Goal: Find contact information: Find contact information

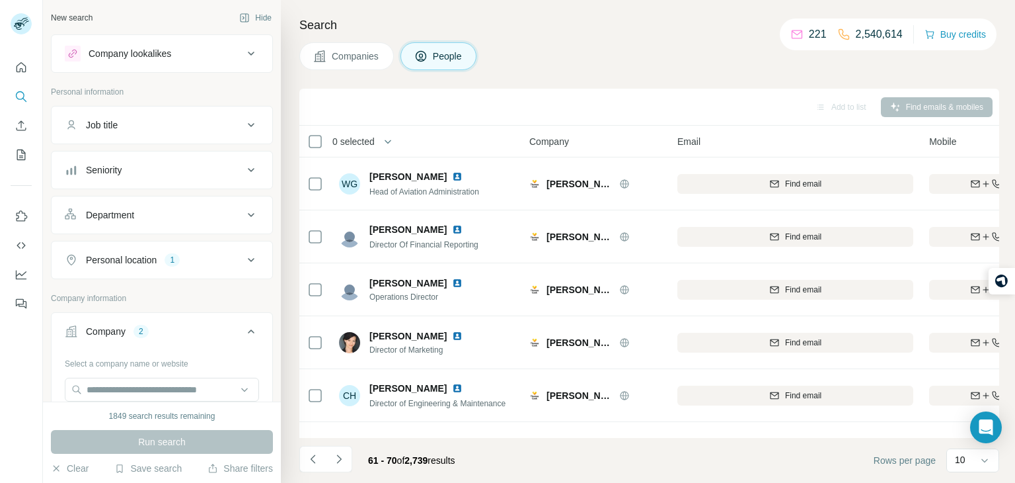
scroll to position [249, 118]
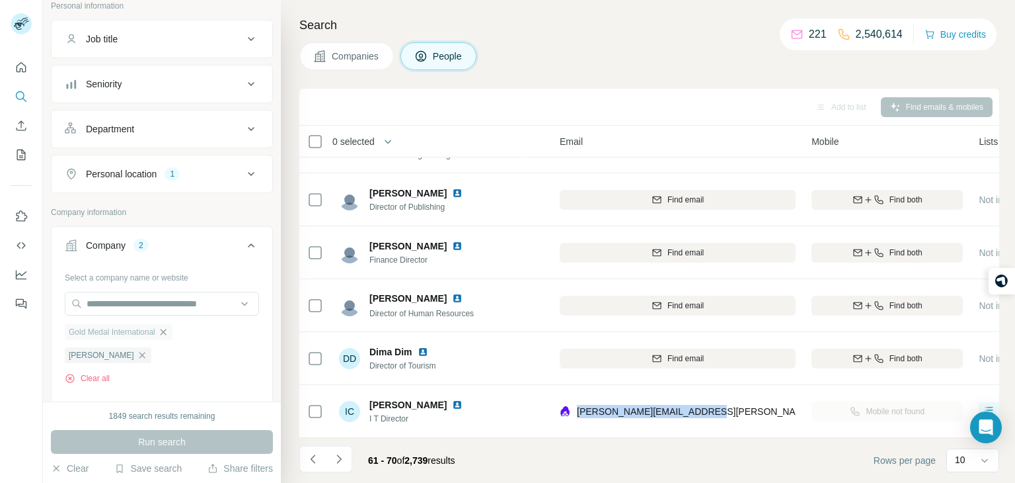
click at [163, 329] on icon "button" at bounding box center [163, 332] width 11 height 11
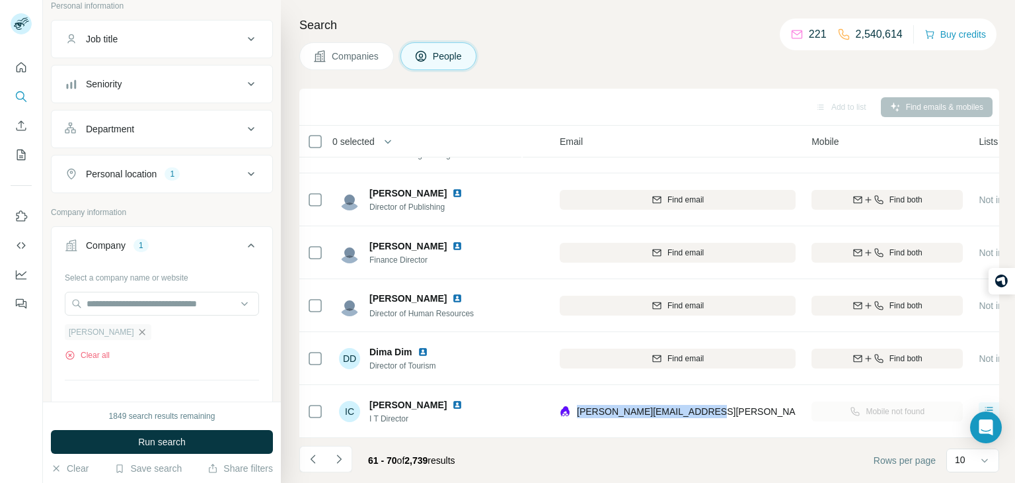
click at [137, 329] on icon "button" at bounding box center [142, 332] width 11 height 11
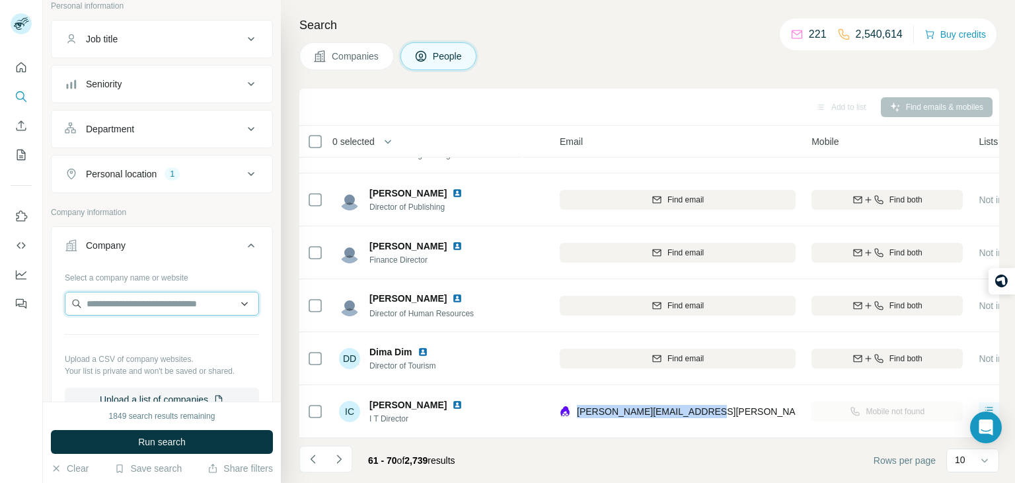
click at [137, 311] on input "text" at bounding box center [162, 304] width 194 height 24
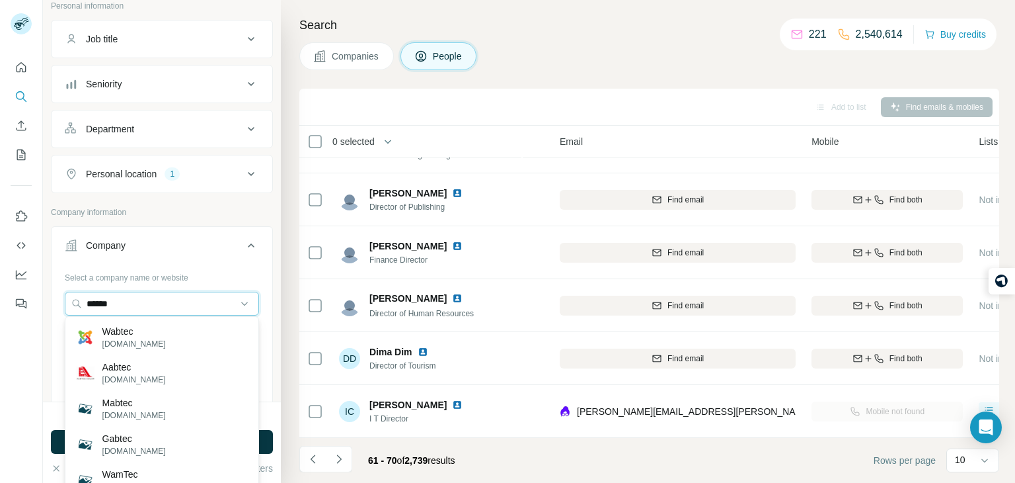
type input "******"
click at [180, 346] on div "Wabtec [DOMAIN_NAME]" at bounding box center [162, 337] width 188 height 36
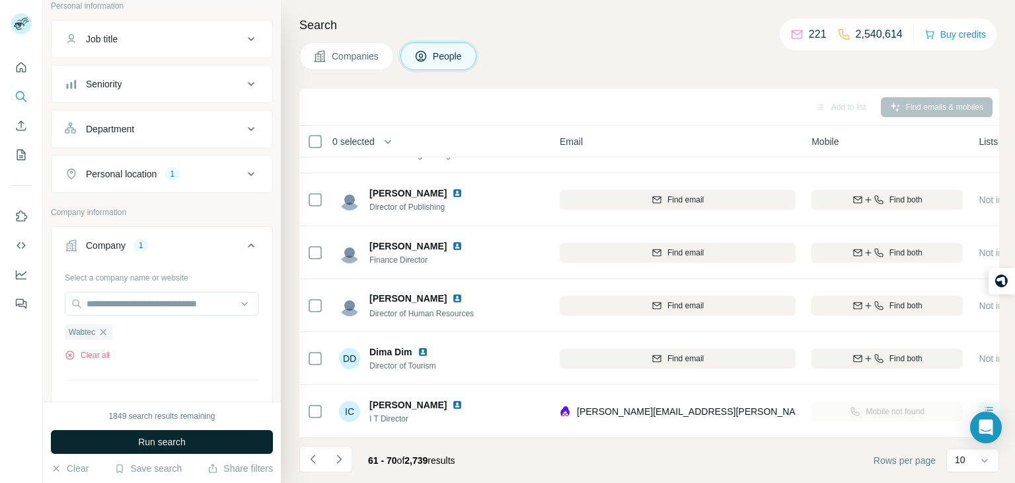
click at [161, 438] on span "Run search" at bounding box center [162, 441] width 48 height 13
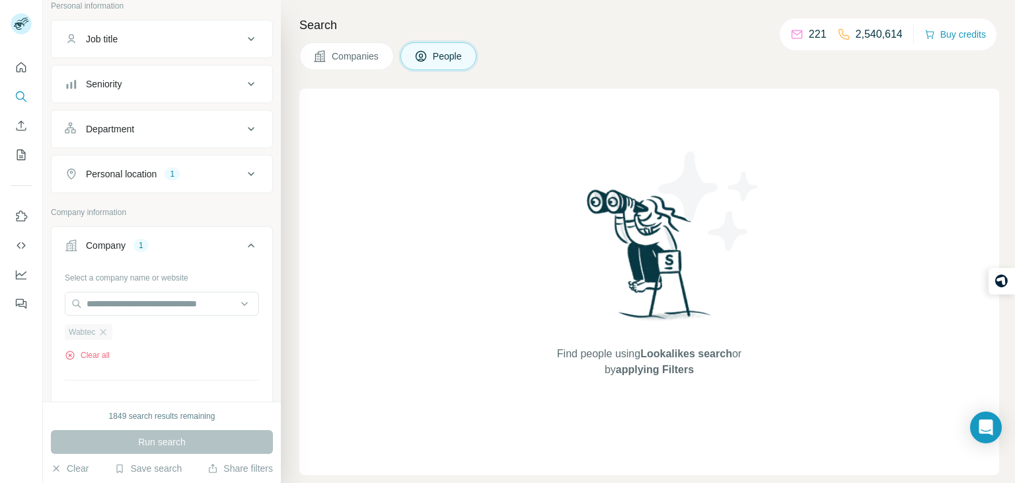
click at [103, 336] on div "Wabtec" at bounding box center [89, 332] width 48 height 16
click at [115, 307] on input "text" at bounding box center [162, 304] width 194 height 24
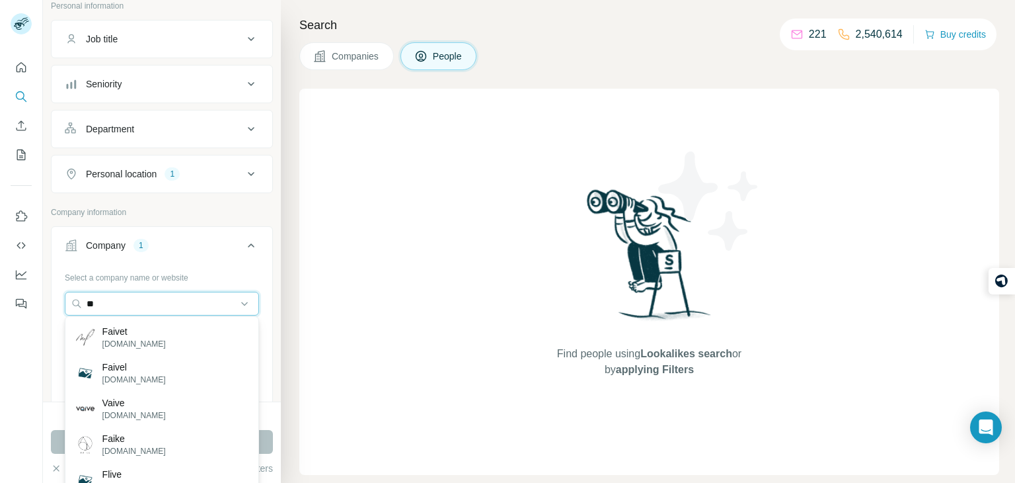
type input "*"
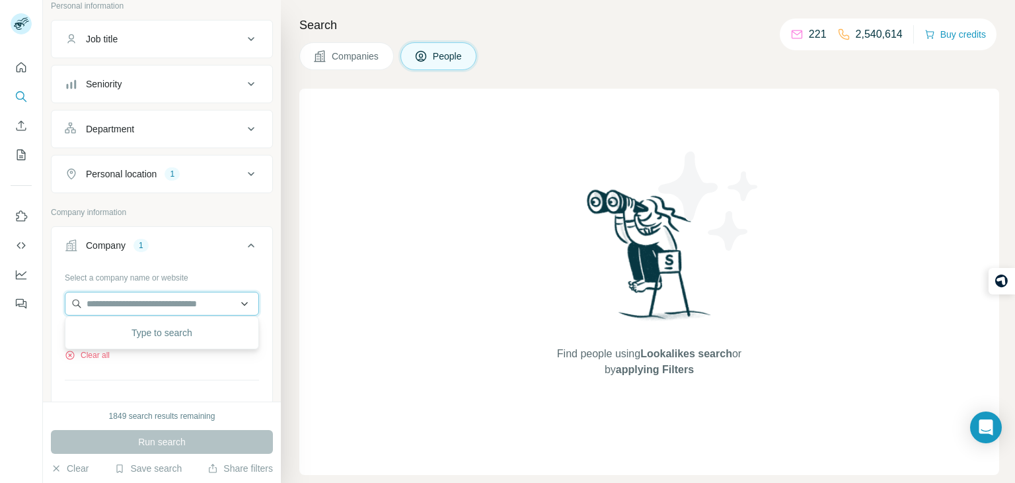
click at [162, 300] on input "text" at bounding box center [162, 304] width 194 height 24
paste input "**********"
type input "**********"
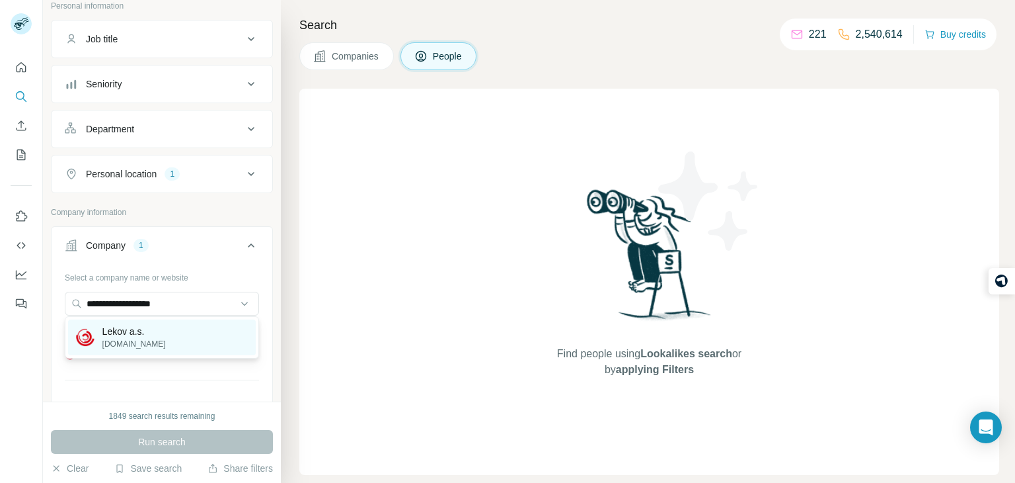
click at [163, 346] on div "Lekov a.s. [DOMAIN_NAME]" at bounding box center [162, 337] width 188 height 36
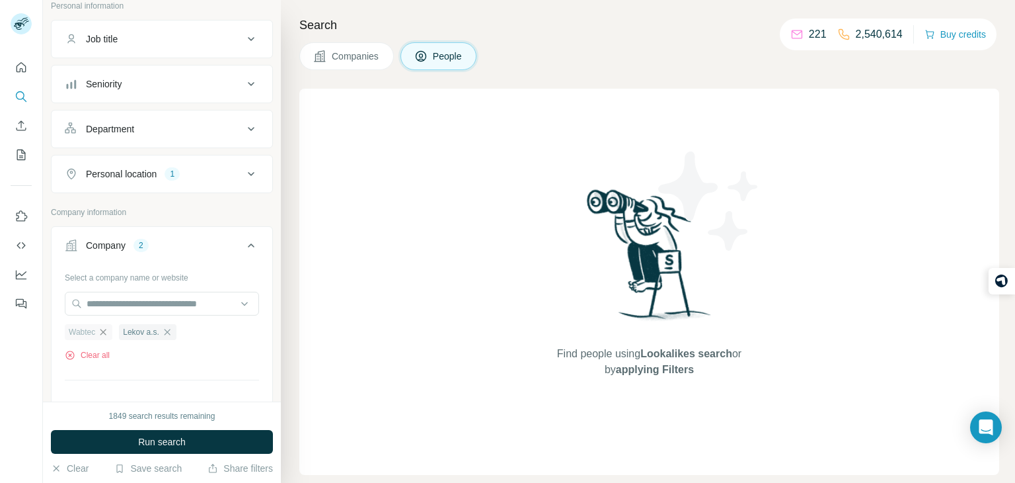
click at [106, 329] on icon "button" at bounding box center [103, 332] width 6 height 6
click at [170, 431] on button "Run search" at bounding box center [162, 442] width 222 height 24
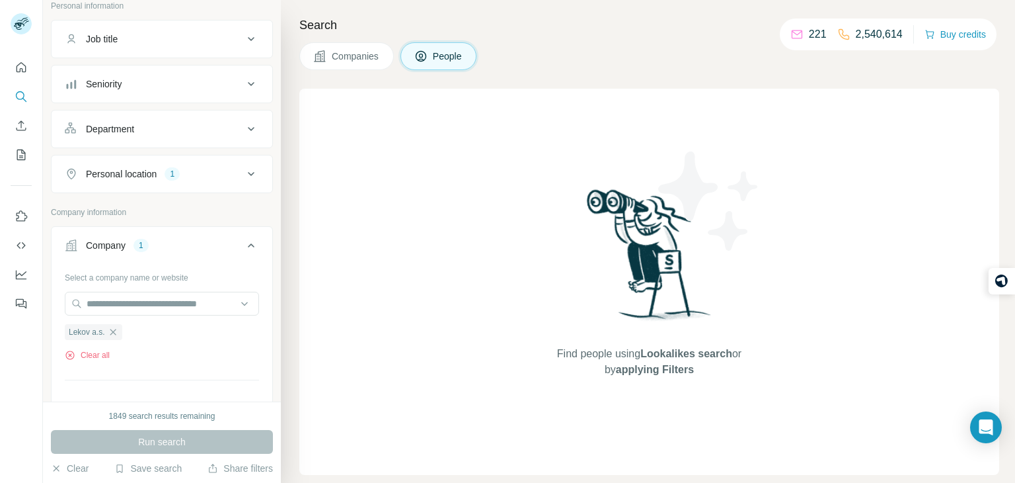
click at [321, 63] on button "Companies" at bounding box center [346, 56] width 95 height 28
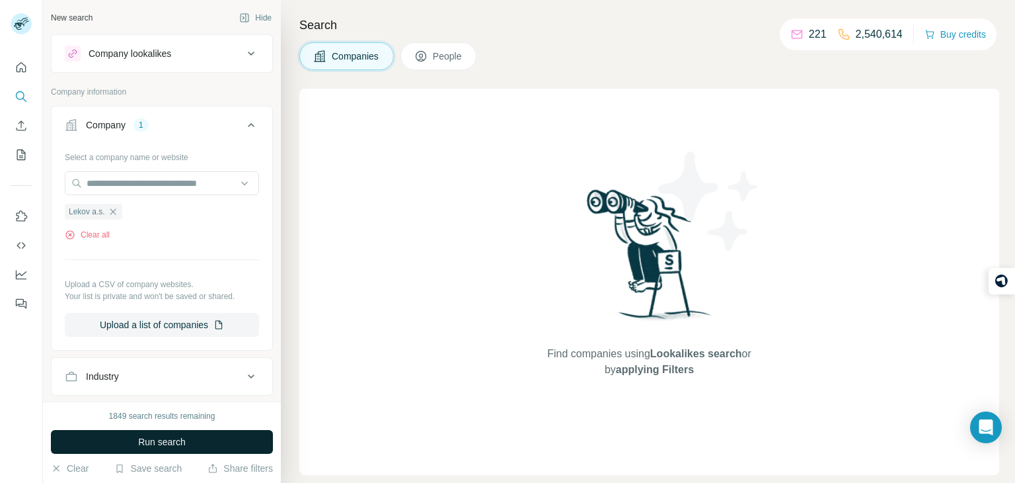
click at [225, 439] on button "Run search" at bounding box center [162, 442] width 222 height 24
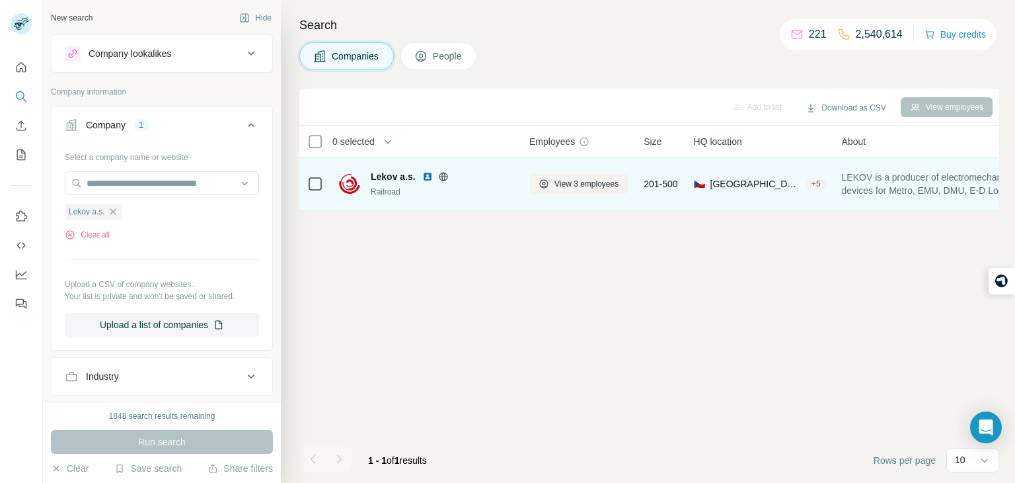
click at [397, 175] on span "Lekov a.s." at bounding box center [393, 176] width 45 height 13
click at [325, 178] on td at bounding box center [315, 183] width 32 height 53
click at [591, 188] on span "View 3 employees" at bounding box center [587, 184] width 64 height 12
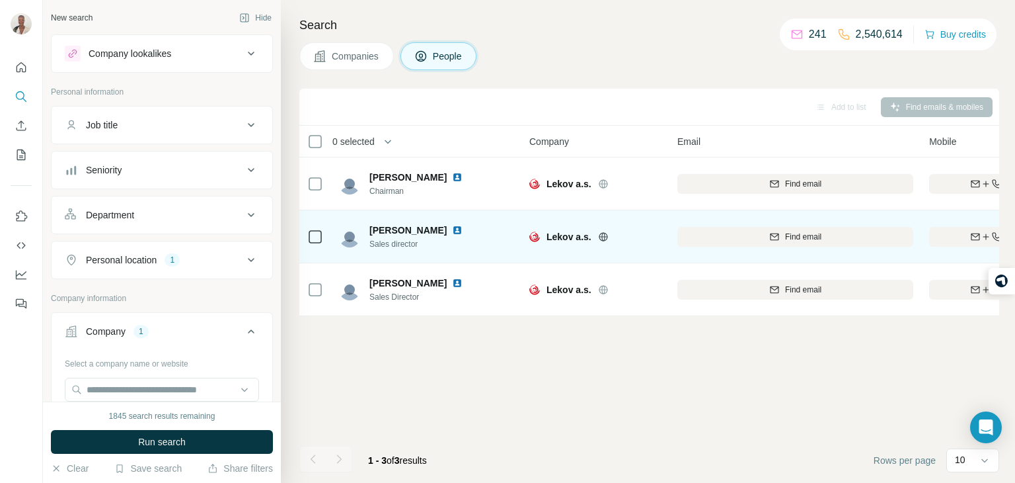
click at [621, 233] on div at bounding box center [619, 236] width 11 height 11
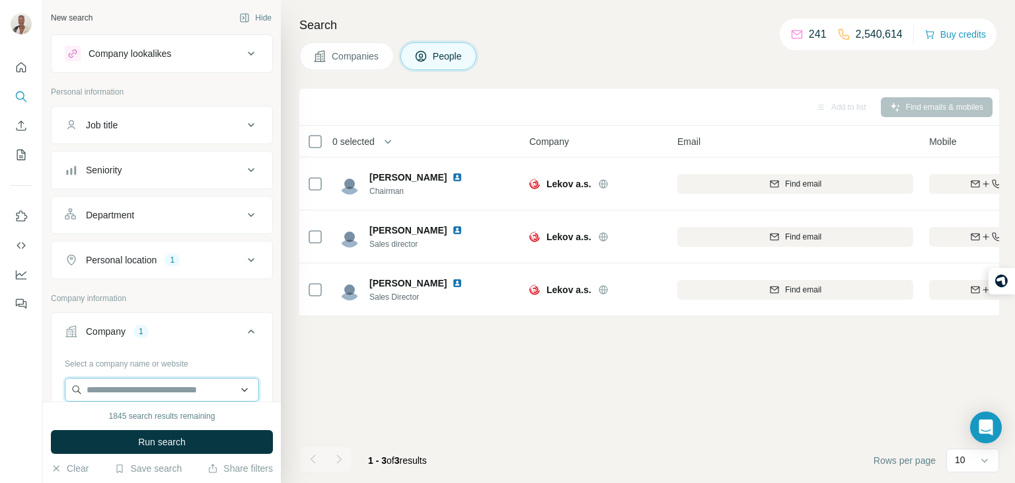
click at [143, 381] on input "text" at bounding box center [162, 389] width 194 height 24
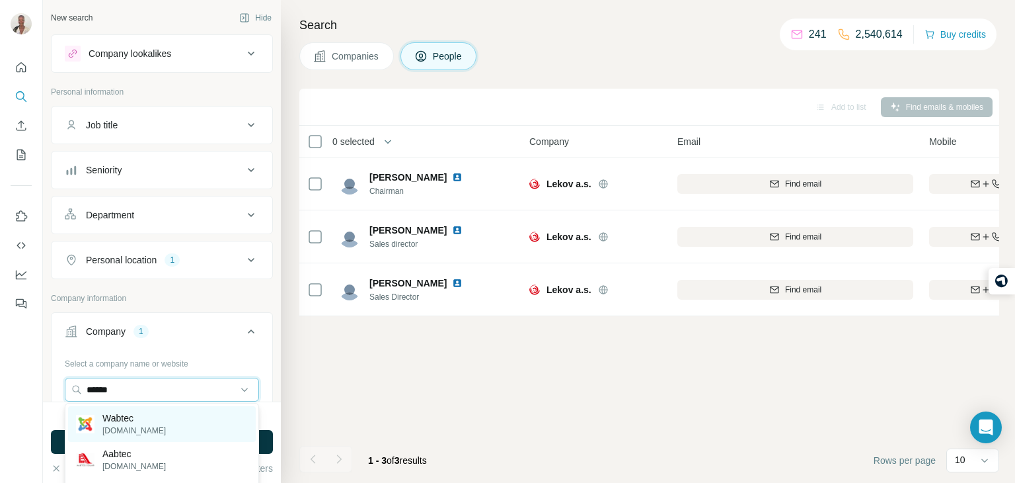
type input "******"
click at [137, 416] on p "Wabtec" at bounding box center [133, 417] width 63 height 13
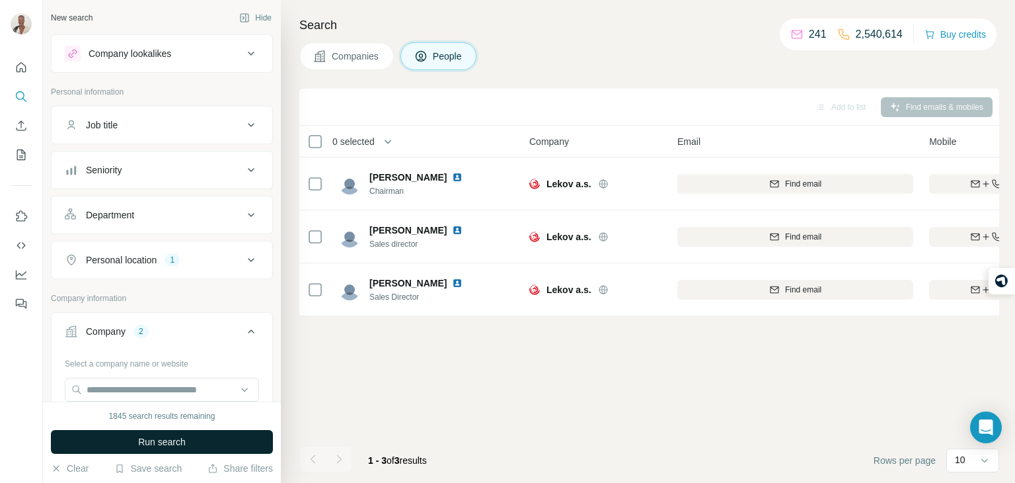
click at [147, 436] on span "Run search" at bounding box center [162, 441] width 48 height 13
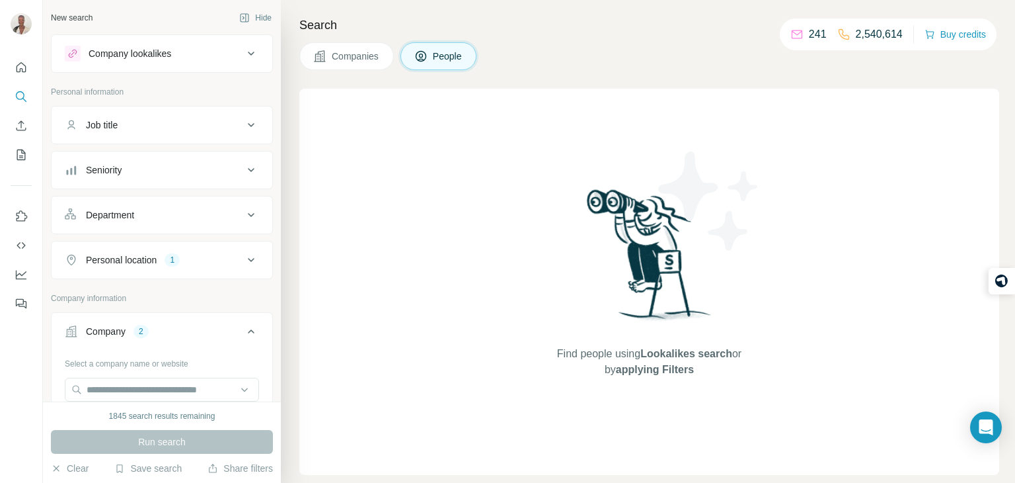
click at [352, 54] on span "Companies" at bounding box center [356, 56] width 48 height 13
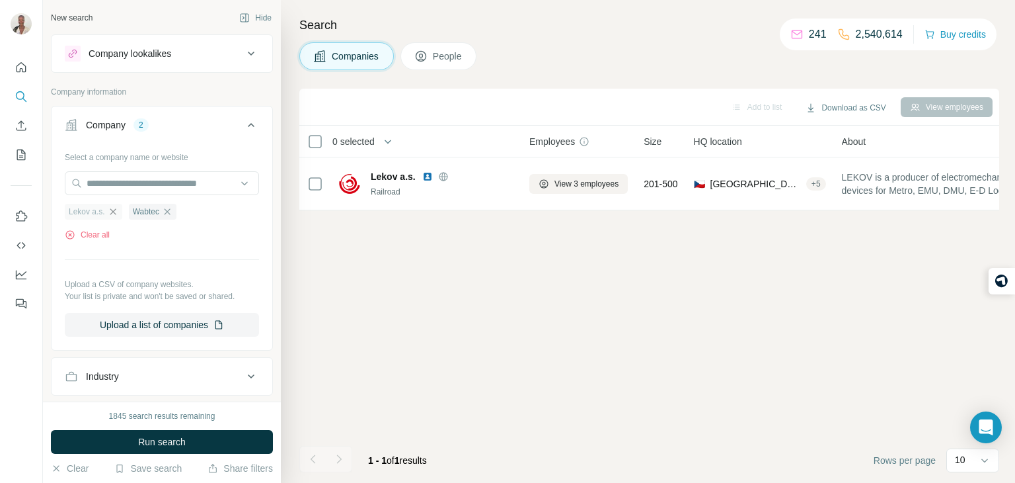
click at [117, 212] on icon "button" at bounding box center [113, 211] width 11 height 11
click at [147, 444] on span "Run search" at bounding box center [162, 441] width 48 height 13
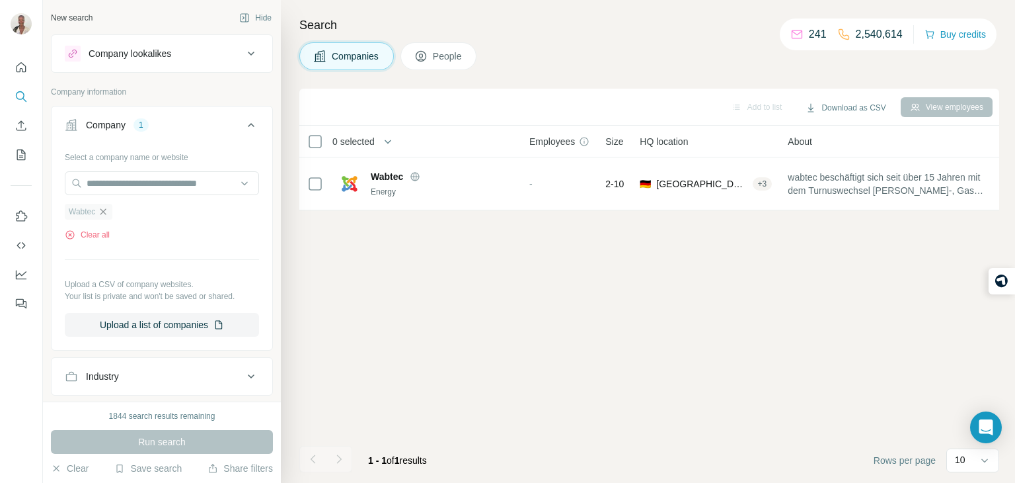
click at [102, 210] on icon "button" at bounding box center [103, 211] width 11 height 11
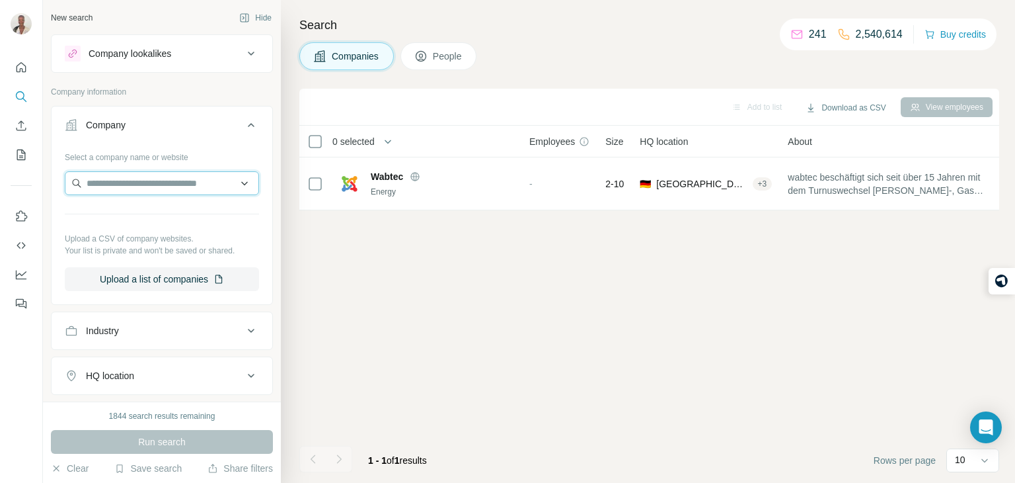
click at [128, 192] on input "text" at bounding box center [162, 183] width 194 height 24
click at [195, 177] on input "text" at bounding box center [162, 183] width 194 height 24
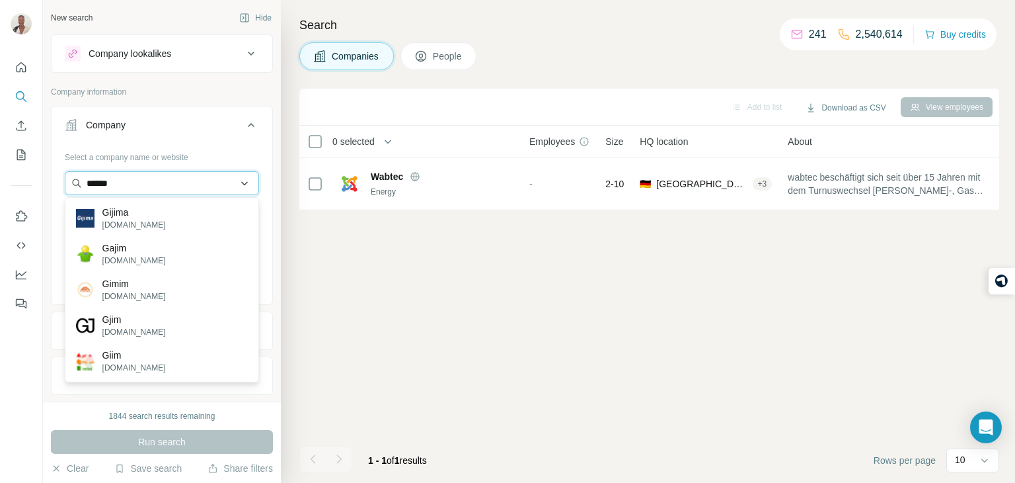
type input "******"
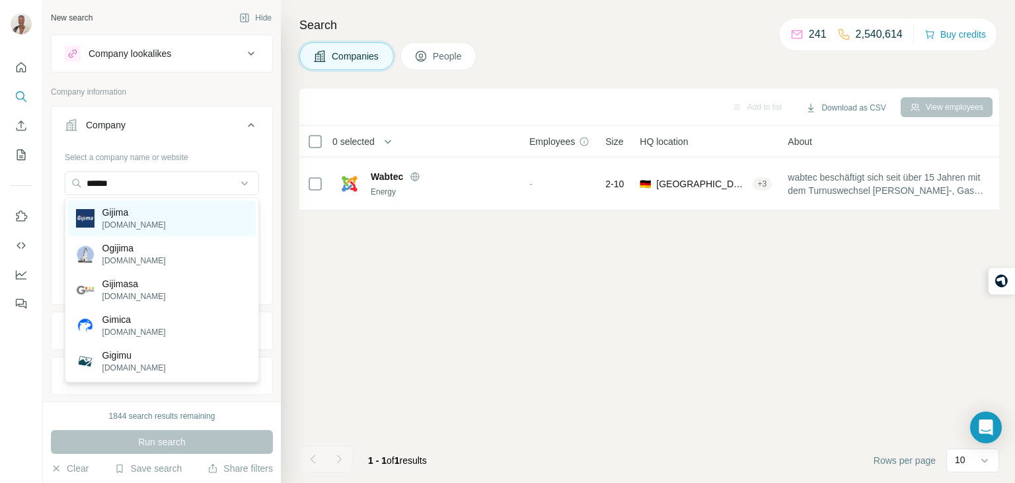
click at [141, 210] on p "Gijima" at bounding box center [133, 212] width 63 height 13
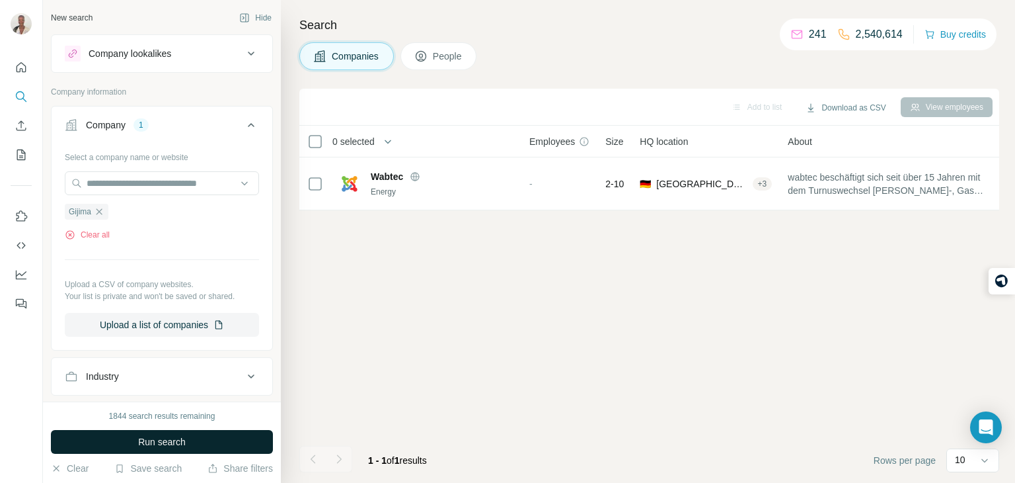
click at [143, 432] on button "Run search" at bounding box center [162, 442] width 222 height 24
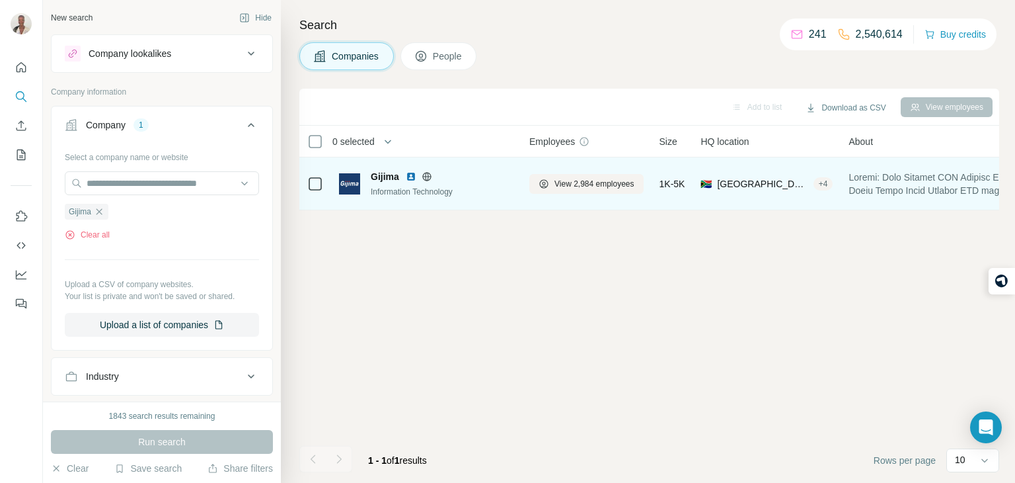
click at [388, 175] on span "Gijima" at bounding box center [385, 176] width 28 height 13
click at [570, 183] on span "View 2,984 employees" at bounding box center [595, 184] width 80 height 12
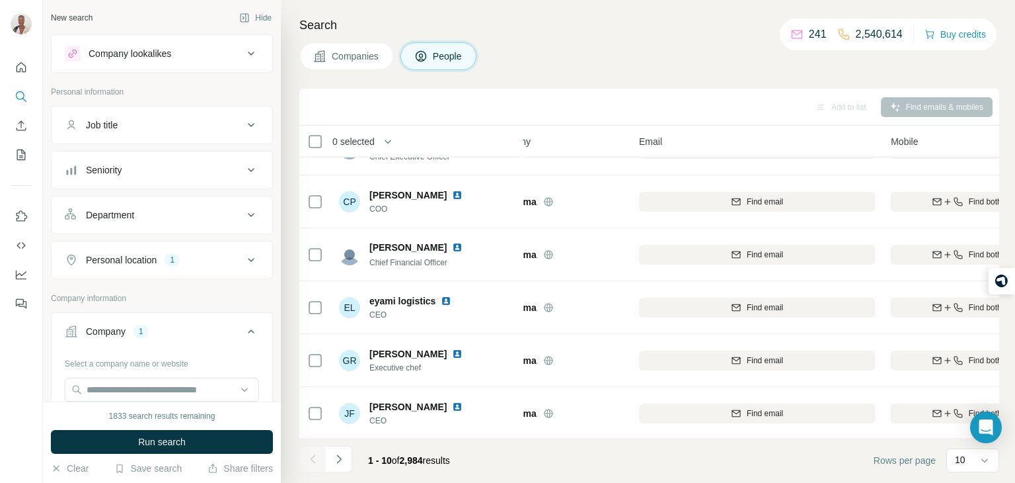
scroll to position [249, 38]
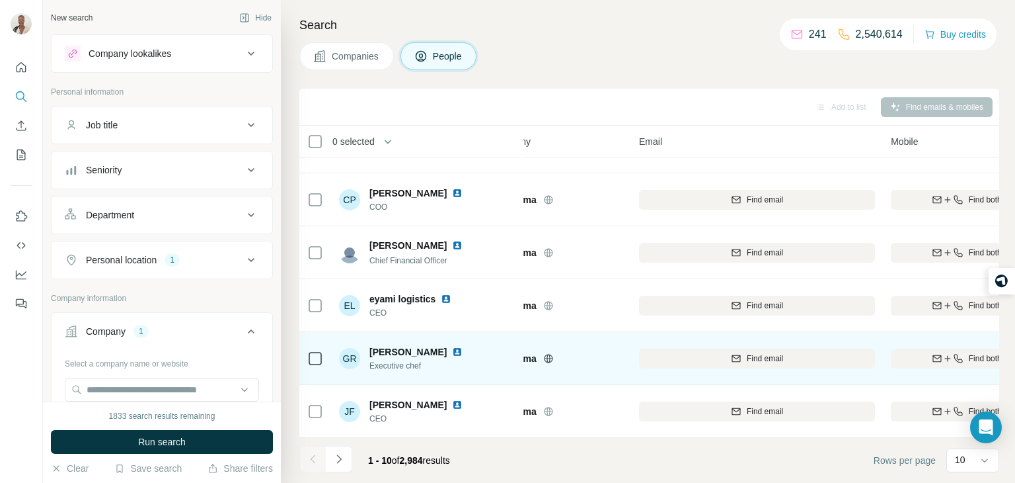
click at [480, 347] on div "GR [PERSON_NAME] Executive chef" at bounding box center [427, 358] width 176 height 36
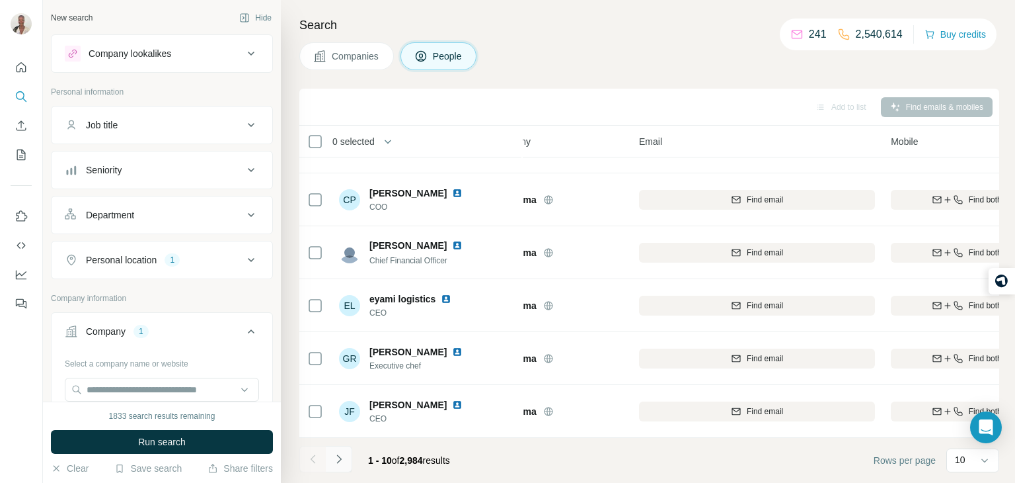
click at [351, 457] on button "Navigate to next page" at bounding box center [339, 459] width 26 height 26
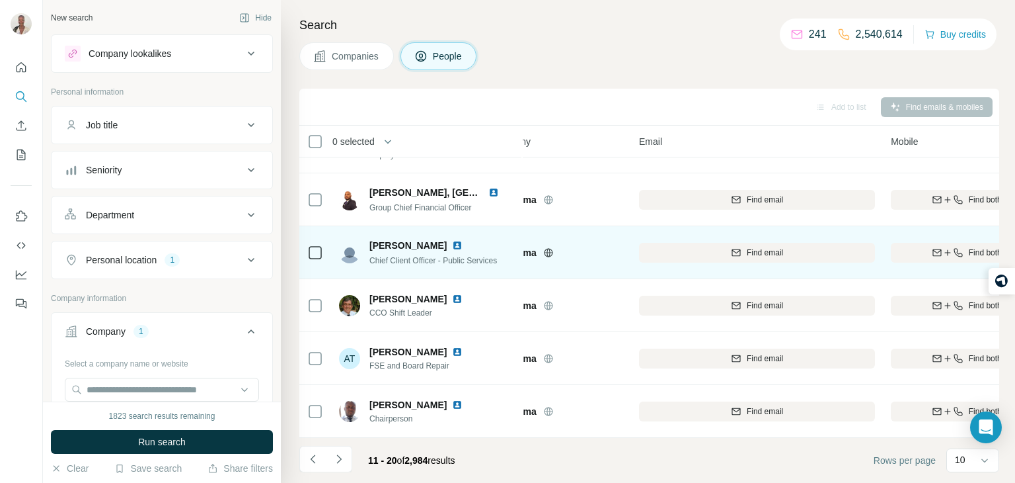
click at [595, 258] on div "Gijima" at bounding box center [557, 252] width 132 height 36
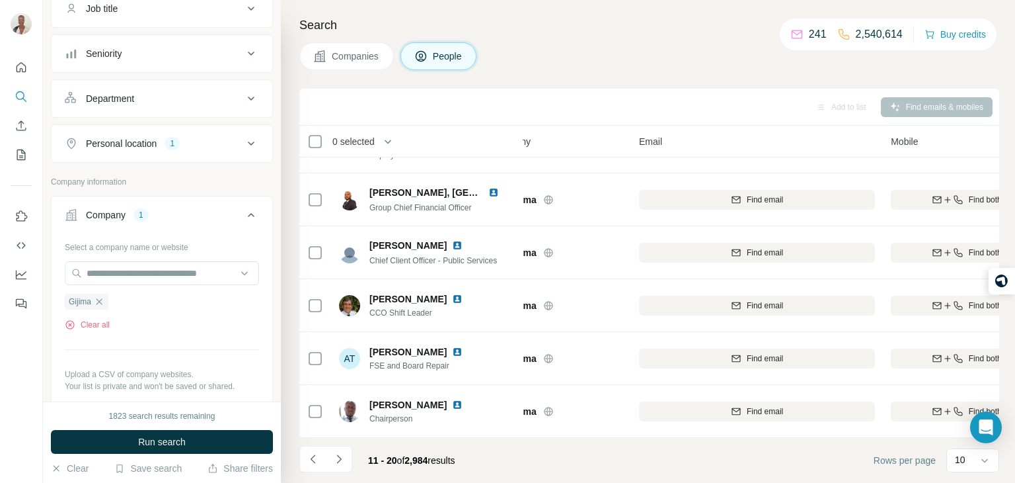
scroll to position [249, 37]
click at [342, 463] on icon "Navigate to next page" at bounding box center [338, 458] width 13 height 13
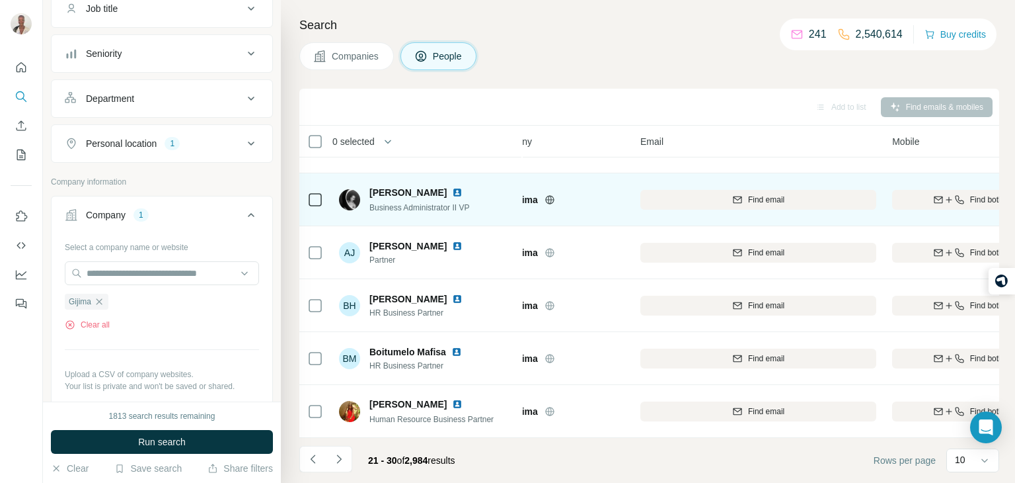
click at [466, 221] on td "[PERSON_NAME] Business Administrator II VP" at bounding box center [427, 199] width 192 height 53
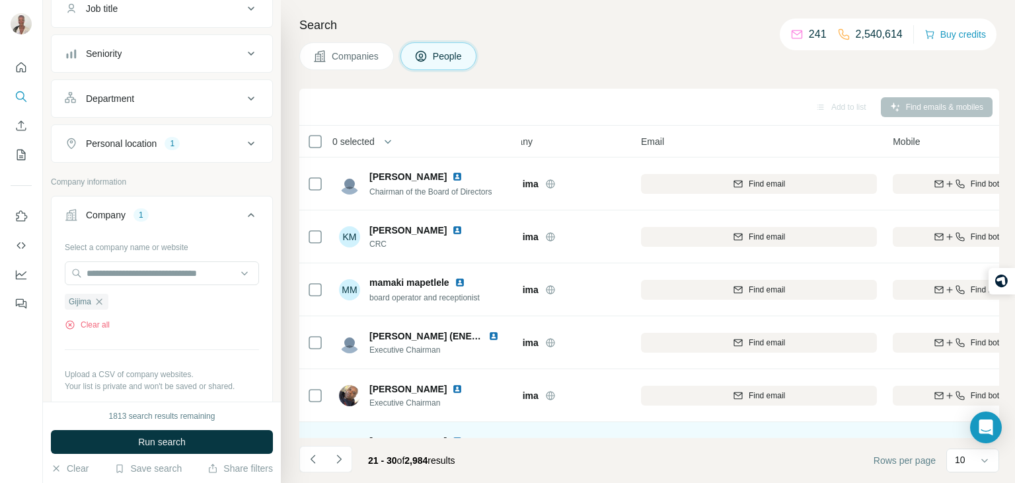
scroll to position [3, 36]
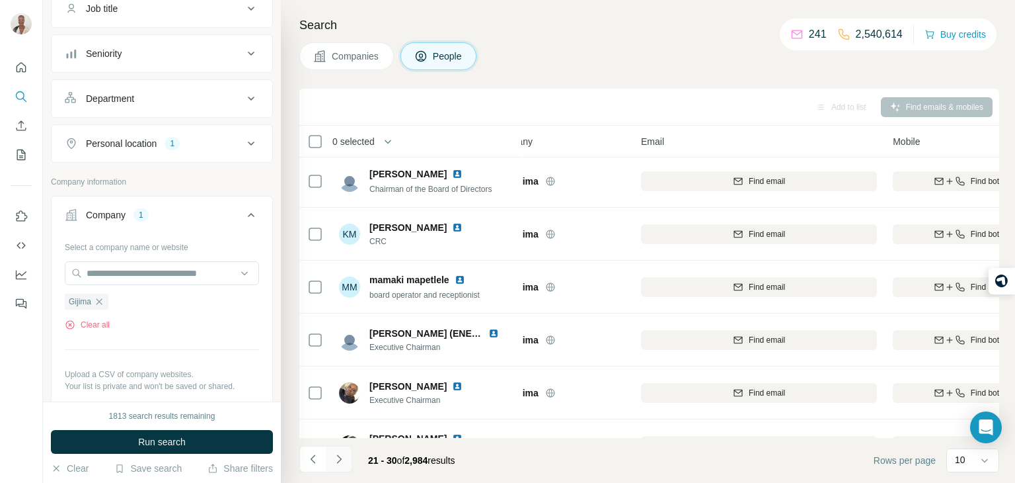
click at [336, 456] on icon "Navigate to next page" at bounding box center [338, 458] width 13 height 13
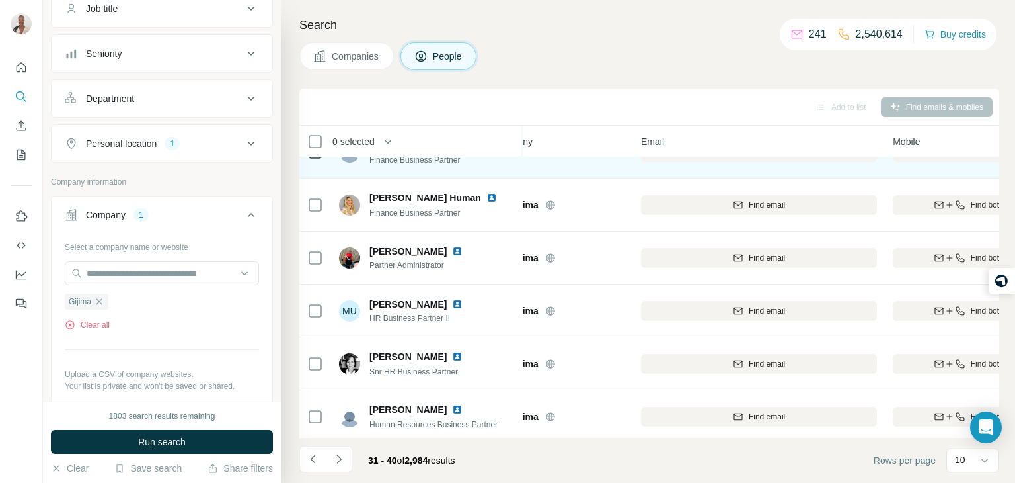
scroll to position [249, 36]
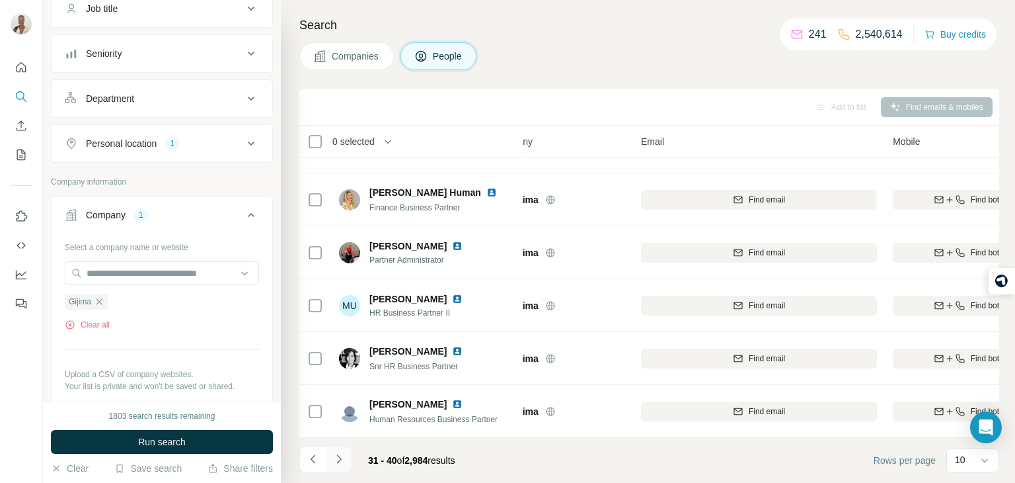
click at [339, 460] on icon "Navigate to next page" at bounding box center [338, 458] width 5 height 9
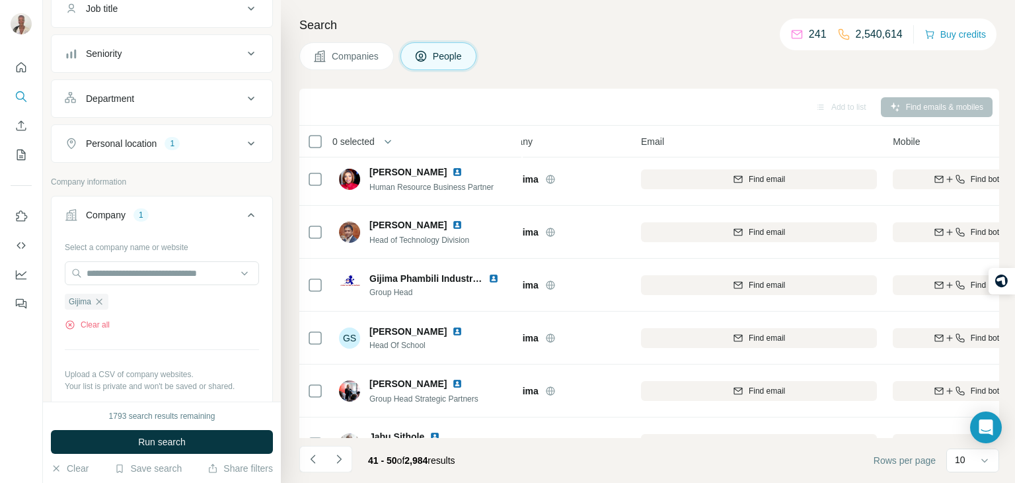
scroll to position [0, 36]
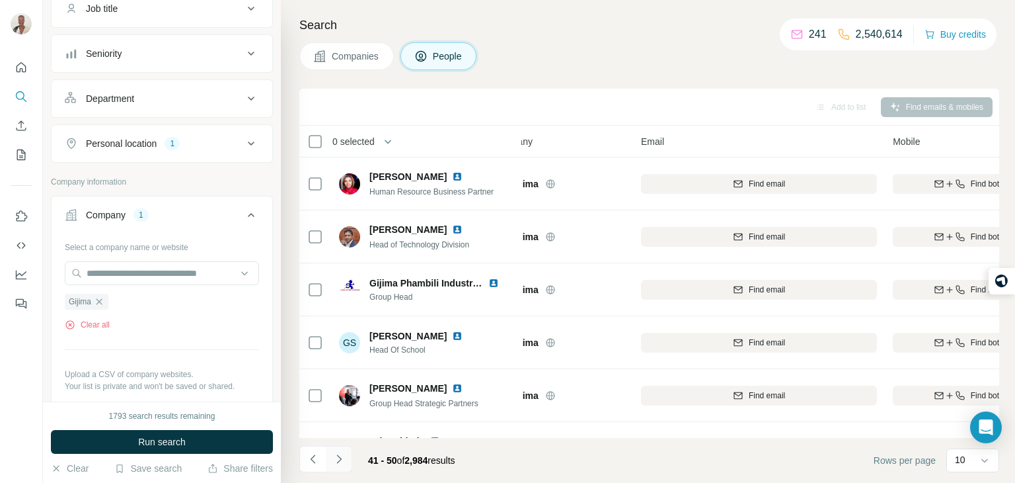
click at [340, 457] on icon "Navigate to next page" at bounding box center [338, 458] width 13 height 13
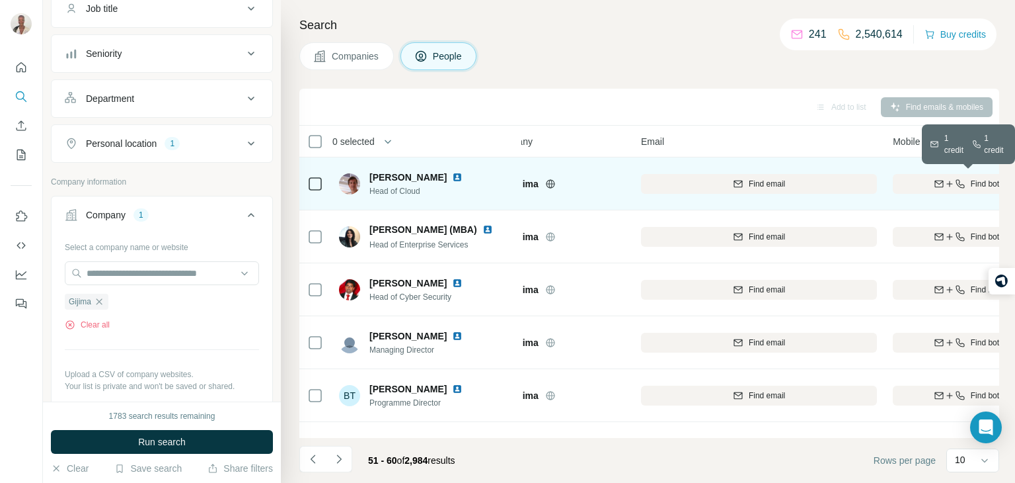
click at [920, 186] on div "Find both" at bounding box center [968, 184] width 151 height 12
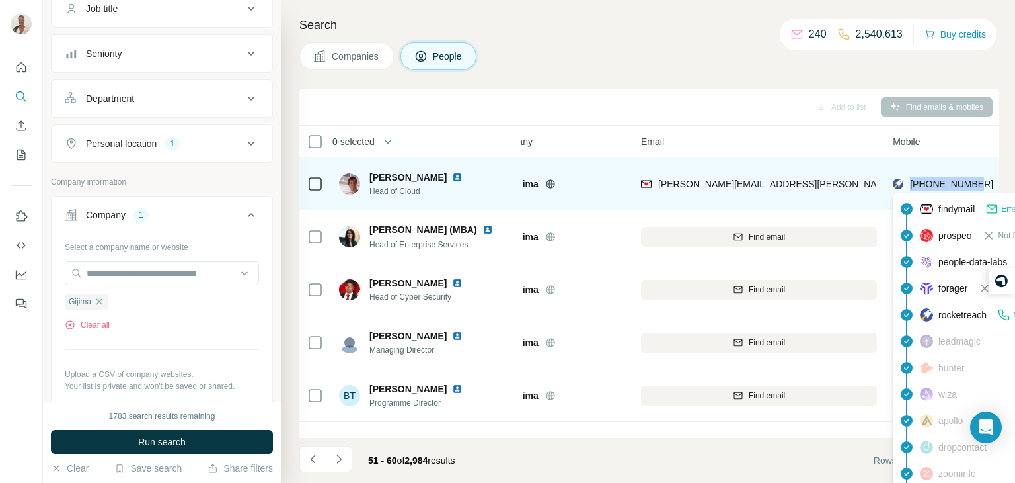
drag, startPoint x: 981, startPoint y: 182, endPoint x: 912, endPoint y: 184, distance: 69.4
click at [912, 184] on div "[PHONE_NUMBER]" at bounding box center [968, 183] width 151 height 36
copy span "[PHONE_NUMBER]"
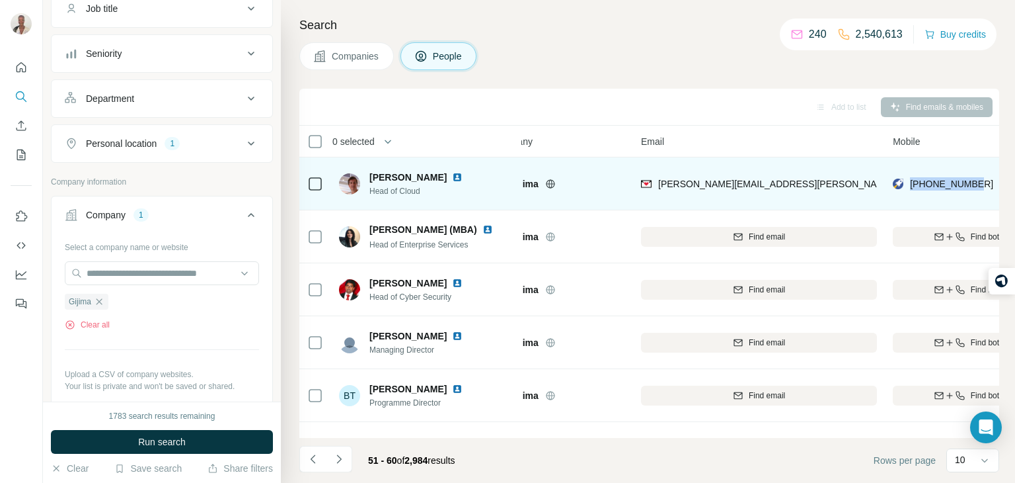
drag, startPoint x: 445, startPoint y: 178, endPoint x: 370, endPoint y: 176, distance: 74.7
click at [370, 176] on div "[PERSON_NAME]" at bounding box center [424, 177] width 109 height 13
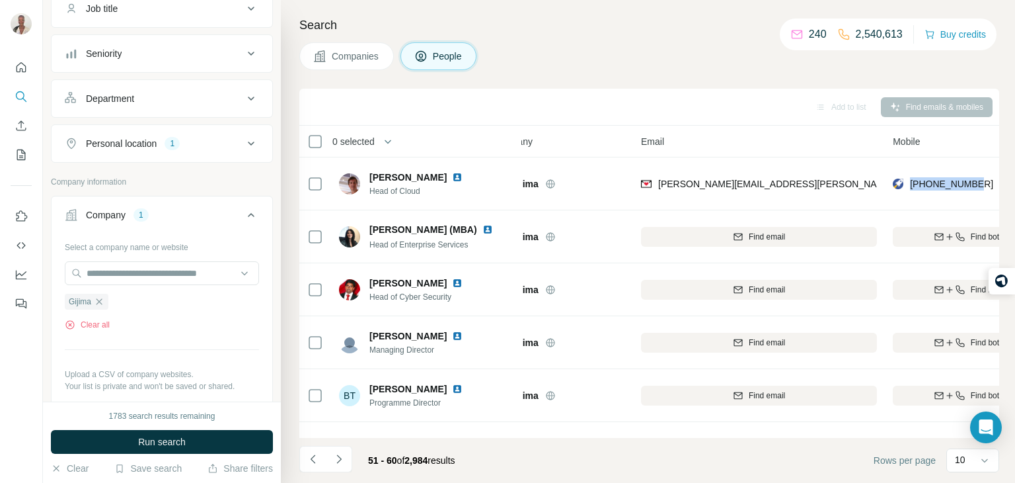
copy span "[PERSON_NAME]"
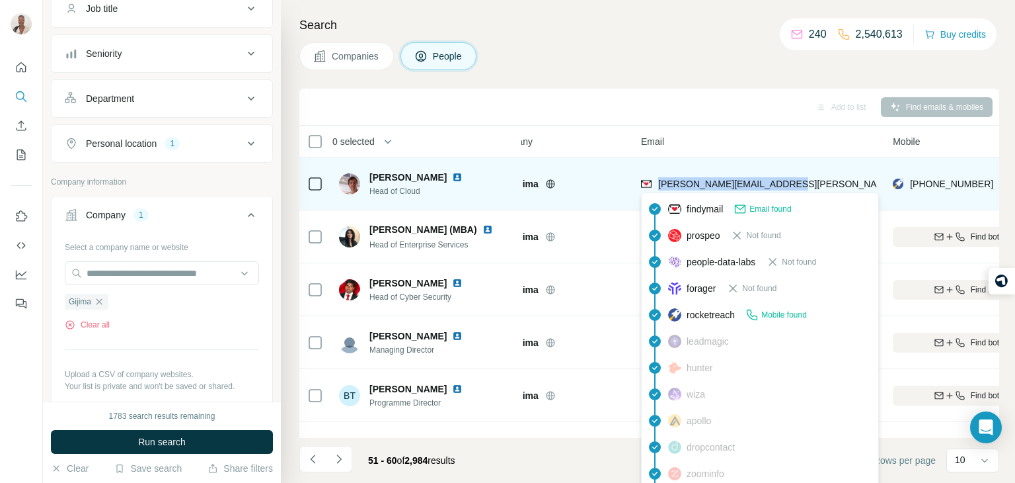
drag, startPoint x: 802, startPoint y: 186, endPoint x: 657, endPoint y: 183, distance: 144.8
click at [657, 183] on div "[PERSON_NAME][EMAIL_ADDRESS][PERSON_NAME][DOMAIN_NAME]" at bounding box center [759, 183] width 236 height 36
copy span "[PERSON_NAME][EMAIL_ADDRESS][PERSON_NAME][DOMAIN_NAME]"
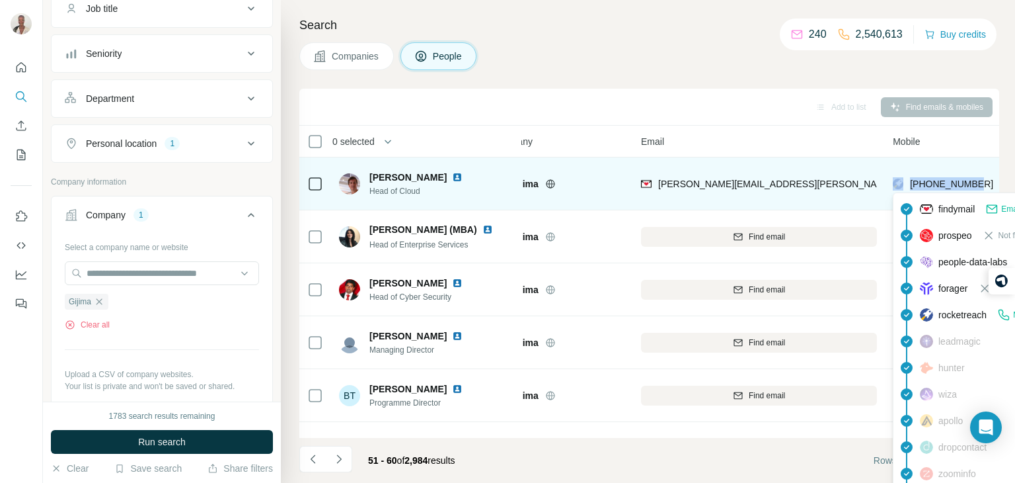
drag, startPoint x: 980, startPoint y: 186, endPoint x: 906, endPoint y: 184, distance: 74.0
click at [906, 184] on div "[PHONE_NUMBER]" at bounding box center [968, 183] width 151 height 36
copy div "[PHONE_NUMBER]"
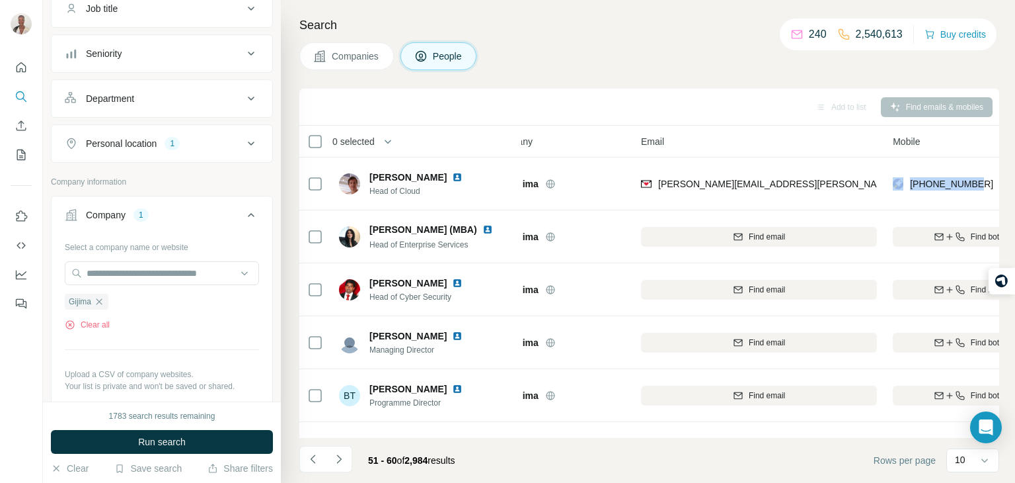
click at [822, 142] on div "Email" at bounding box center [759, 141] width 236 height 15
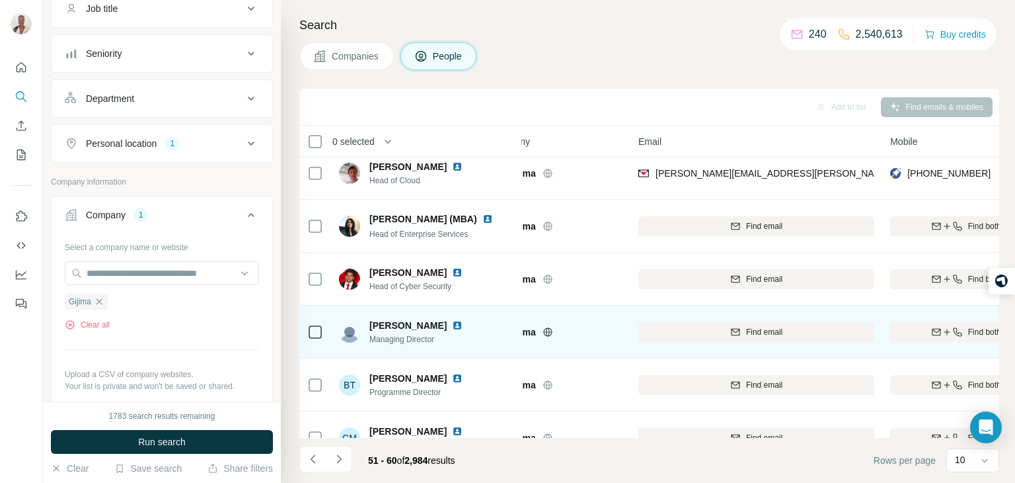
scroll to position [0, 39]
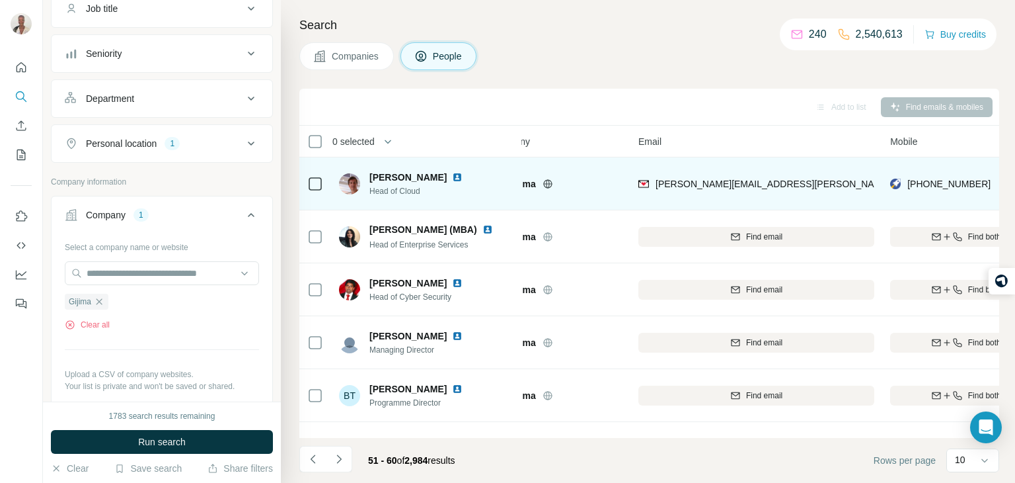
click at [453, 179] on img at bounding box center [457, 177] width 11 height 11
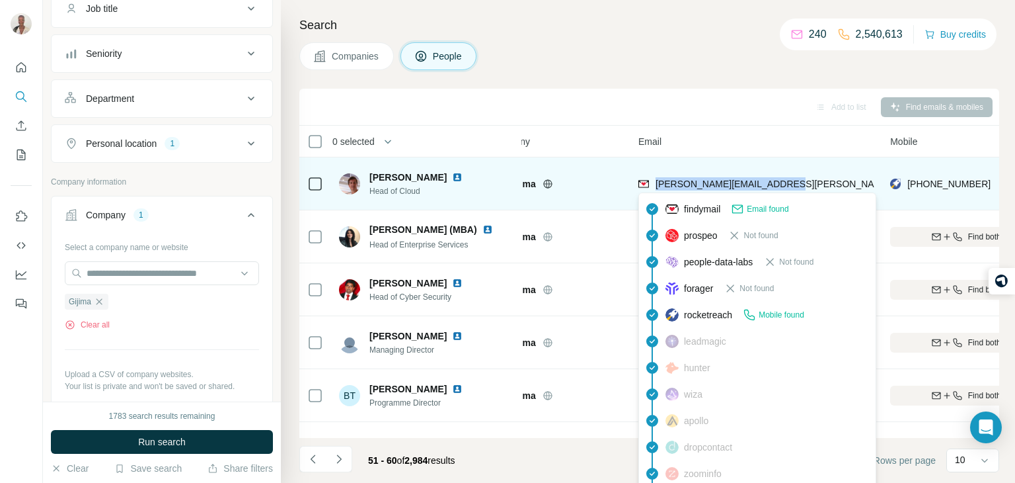
drag, startPoint x: 783, startPoint y: 180, endPoint x: 654, endPoint y: 182, distance: 128.9
click at [654, 182] on div "[PERSON_NAME][EMAIL_ADDRESS][PERSON_NAME][DOMAIN_NAME]" at bounding box center [757, 183] width 236 height 36
copy span "[PERSON_NAME][EMAIL_ADDRESS][PERSON_NAME][DOMAIN_NAME]"
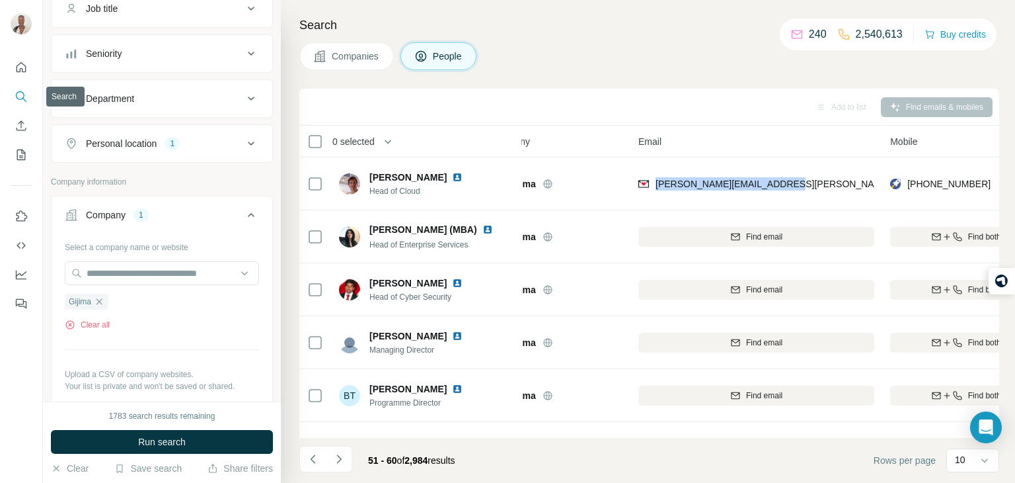
click at [20, 98] on icon "Search" at bounding box center [21, 96] width 13 height 13
click at [102, 299] on icon "button" at bounding box center [99, 301] width 11 height 11
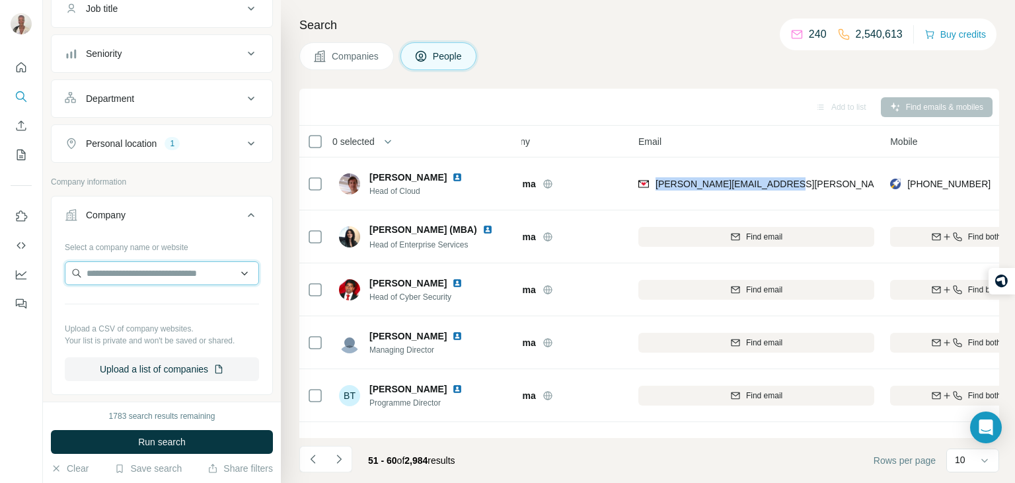
click at [125, 269] on input "text" at bounding box center [162, 273] width 194 height 24
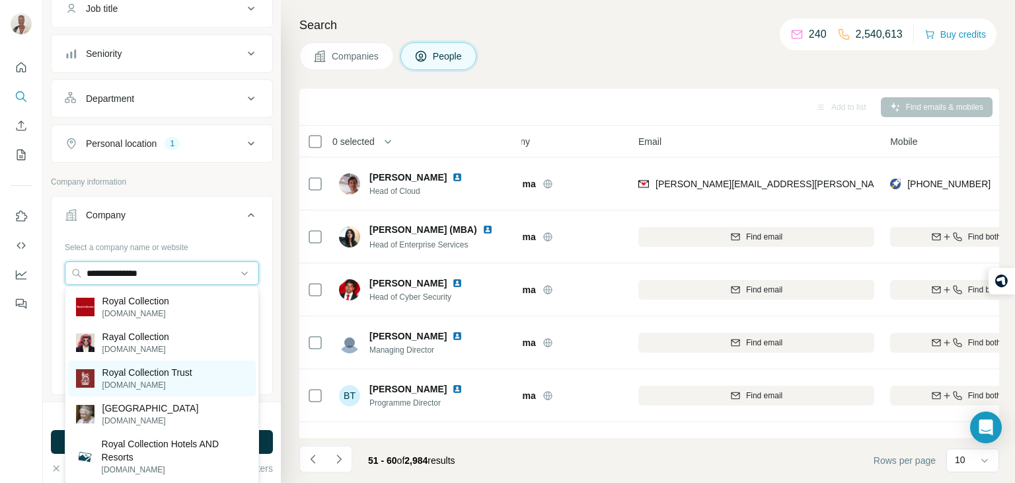
type input "**********"
click at [122, 377] on p "Royal Collection Trust" at bounding box center [147, 372] width 90 height 13
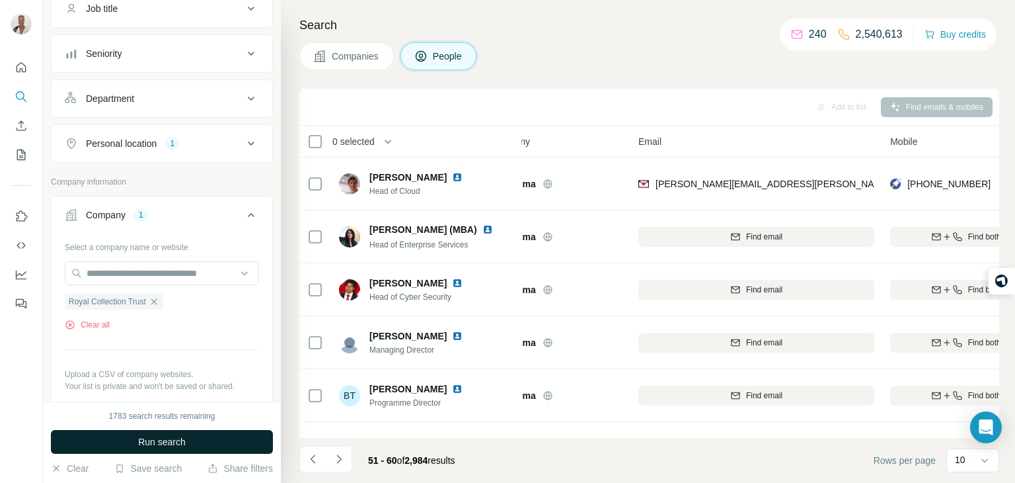
click at [150, 443] on span "Run search" at bounding box center [162, 441] width 48 height 13
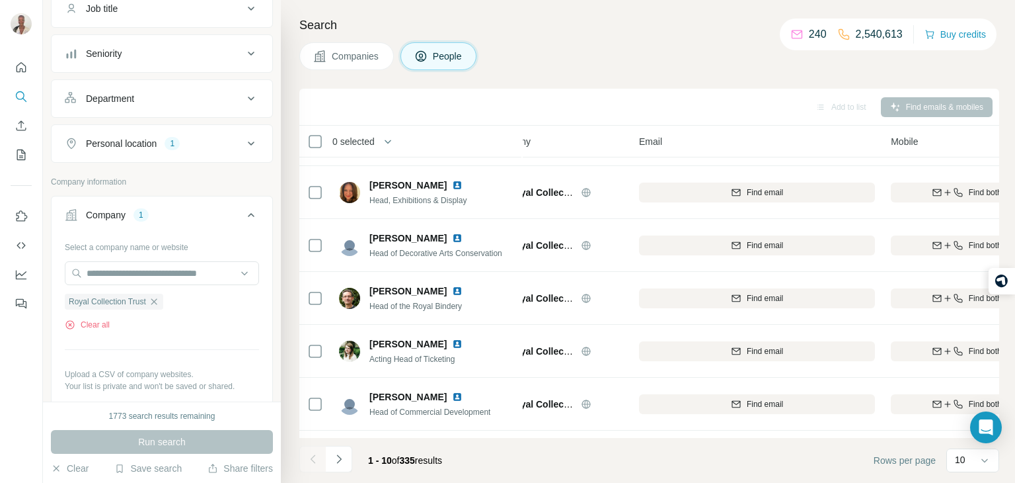
scroll to position [249, 38]
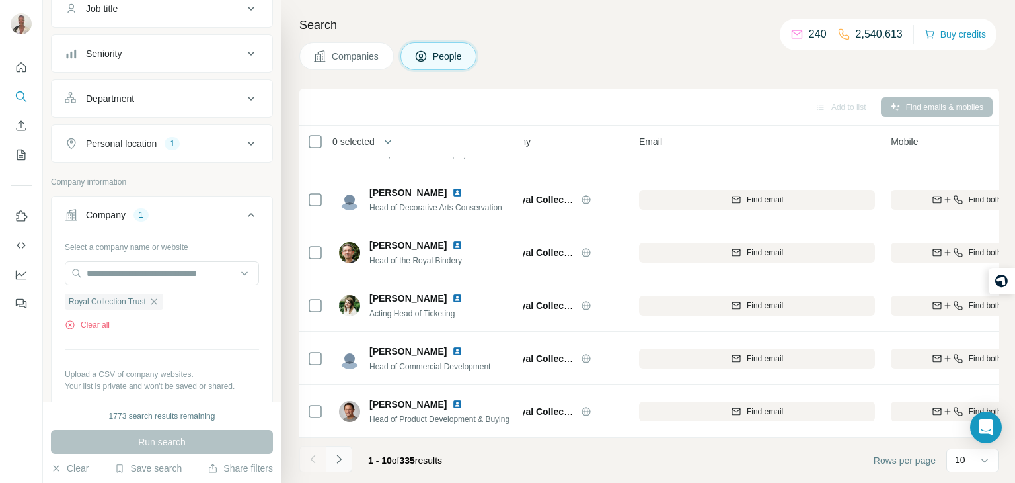
click at [340, 454] on icon "Navigate to next page" at bounding box center [338, 458] width 13 height 13
click at [347, 458] on button "Navigate to next page" at bounding box center [339, 459] width 26 height 26
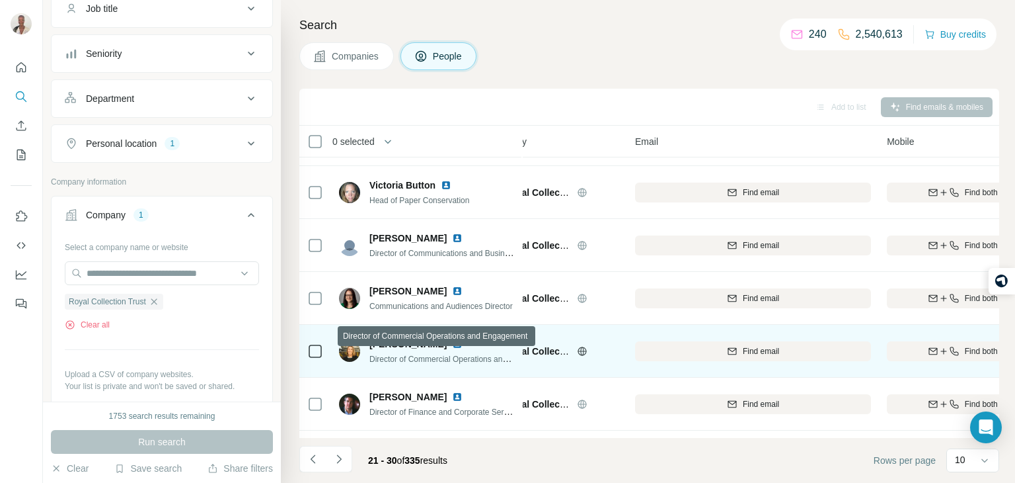
scroll to position [0, 42]
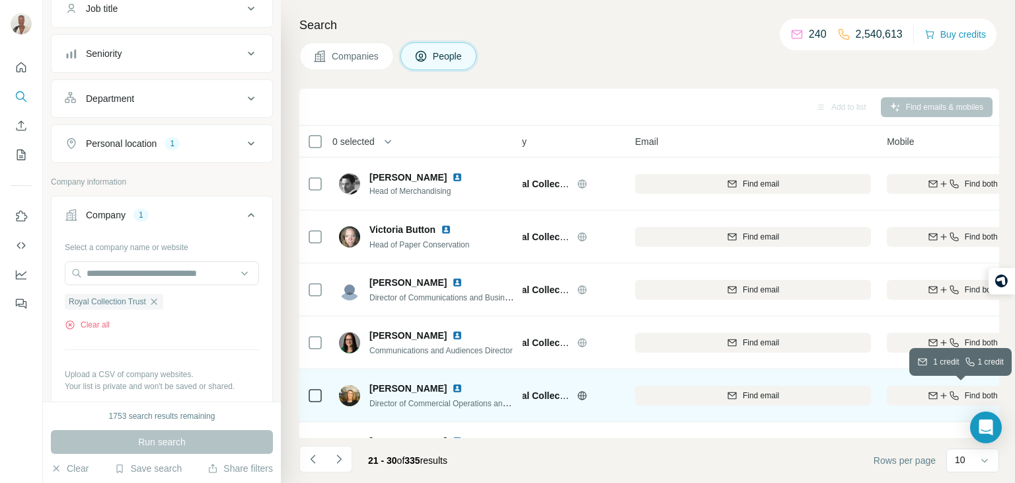
click at [928, 398] on icon "button" at bounding box center [933, 395] width 11 height 11
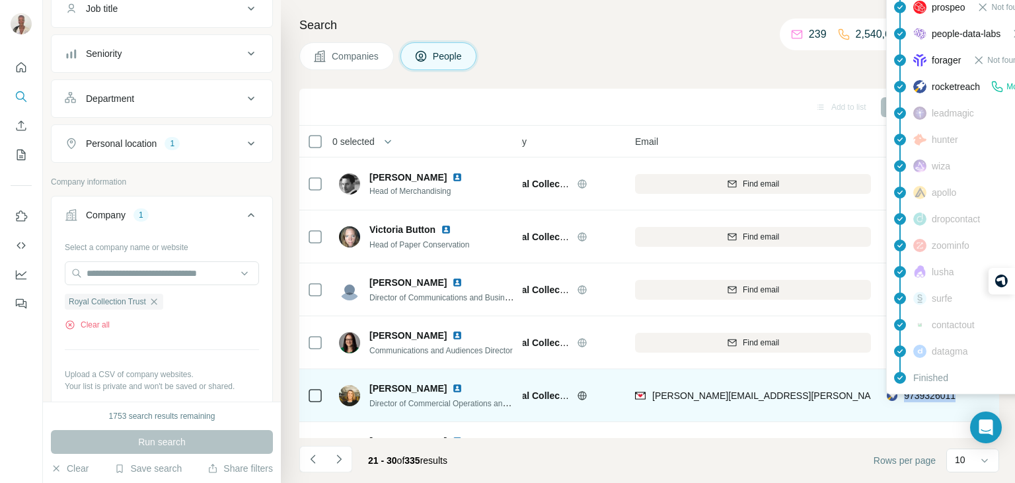
drag, startPoint x: 965, startPoint y: 393, endPoint x: 903, endPoint y: 399, distance: 62.5
click at [903, 399] on div "9739326011" at bounding box center [962, 395] width 151 height 36
copy span "9739326011"
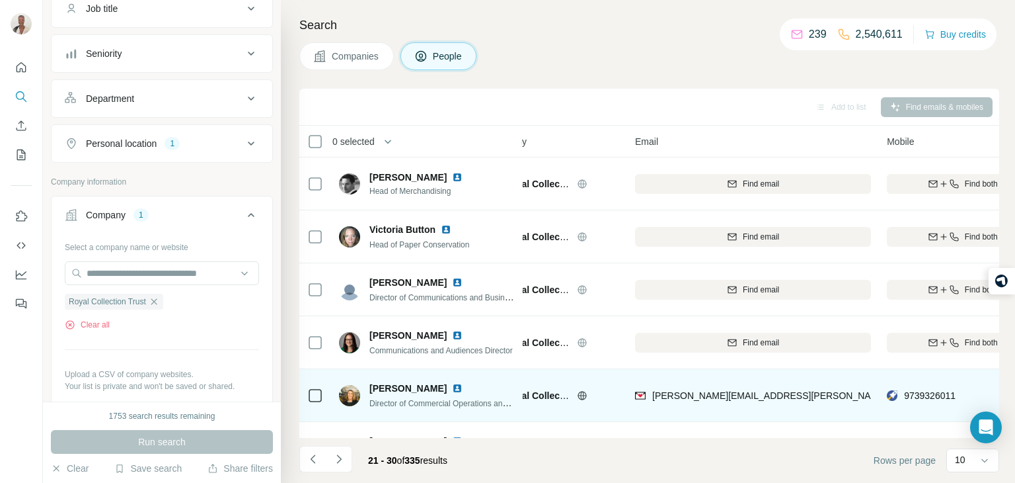
click at [447, 385] on span "[PERSON_NAME]" at bounding box center [408, 387] width 77 height 13
drag, startPoint x: 450, startPoint y: 386, endPoint x: 370, endPoint y: 381, distance: 80.8
click at [370, 381] on div "[PERSON_NAME]" at bounding box center [442, 387] width 145 height 13
copy span "[PERSON_NAME]"
click at [475, 405] on span "Director of Commercial Operations and Engagement" at bounding box center [462, 402] width 184 height 11
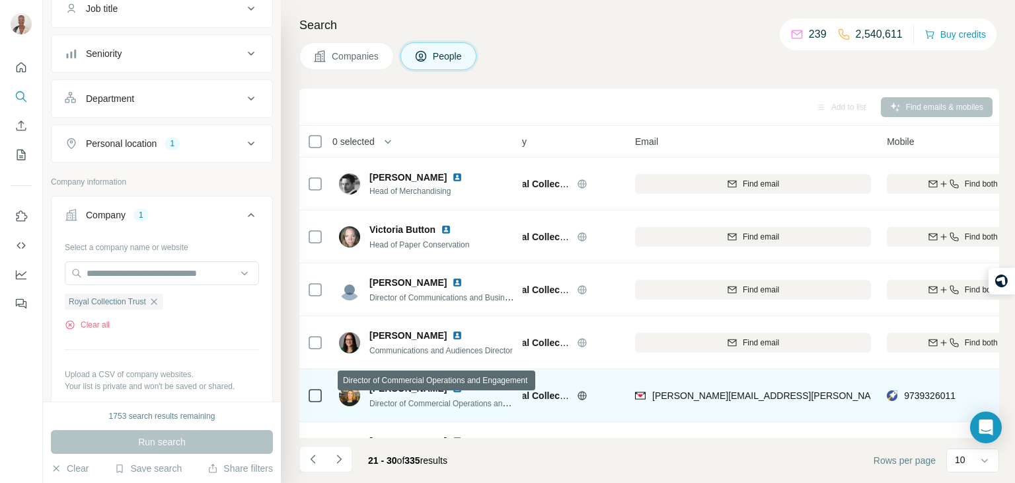
click at [509, 403] on span "Director of Commercial Operations and Engagement" at bounding box center [462, 402] width 184 height 11
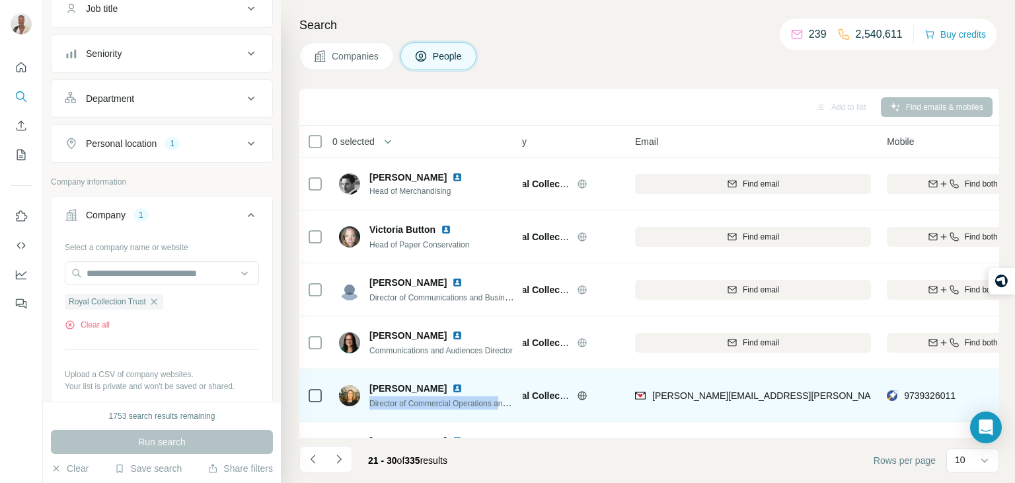
drag, startPoint x: 507, startPoint y: 403, endPoint x: 365, endPoint y: 399, distance: 142.2
click at [365, 399] on div "[PERSON_NAME] Director of Commercial Operations and Engagement" at bounding box center [427, 395] width 176 height 28
copy span "Director of Commercial Operations a"
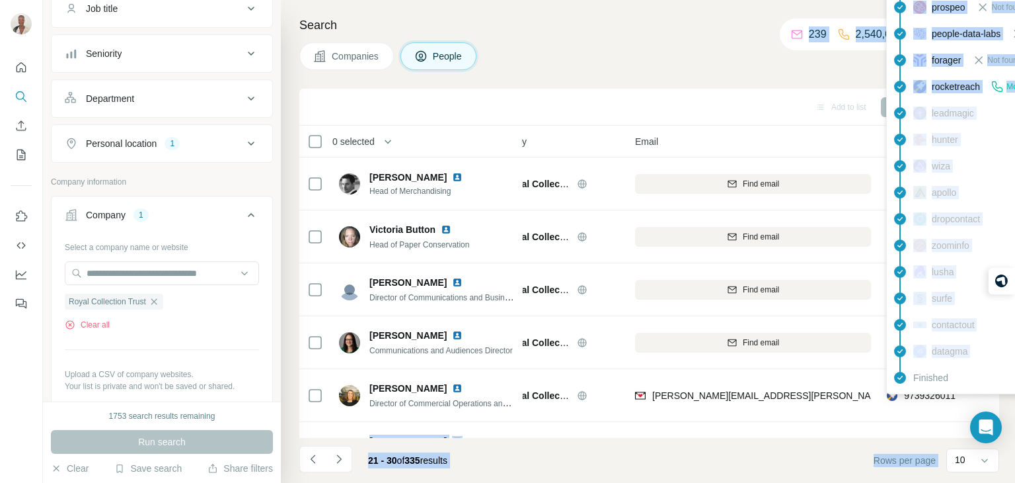
drag, startPoint x: 961, startPoint y: 397, endPoint x: 904, endPoint y: 393, distance: 57.6
click at [904, 393] on body "New search Hide Company lookalikes Personal information Job title Seniority Dep…" at bounding box center [507, 291] width 1015 height 582
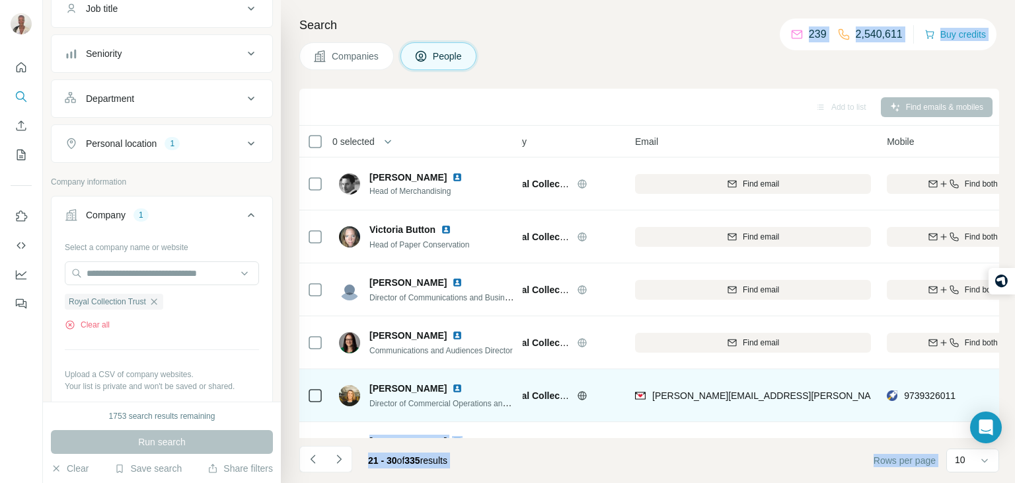
click at [908, 416] on td "9739326011" at bounding box center [962, 395] width 167 height 53
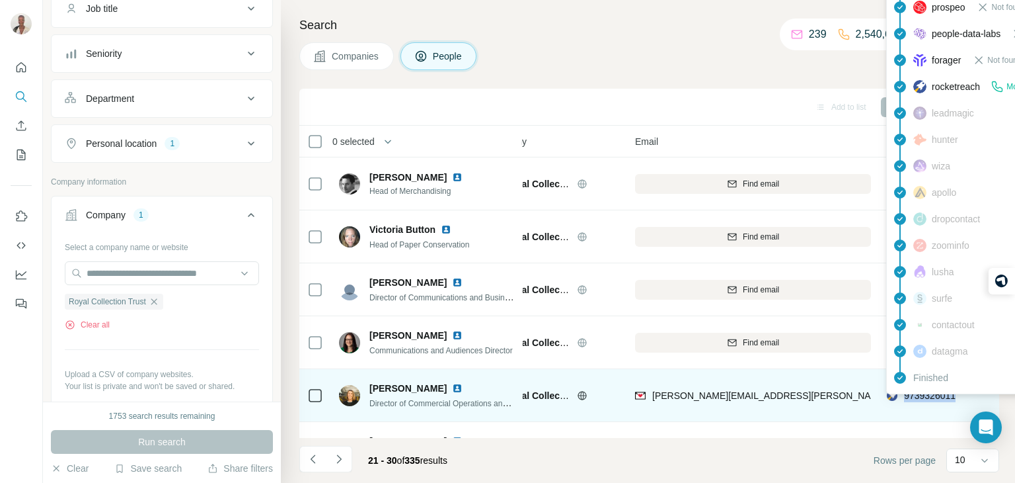
drag, startPoint x: 965, startPoint y: 396, endPoint x: 904, endPoint y: 401, distance: 61.7
click at [904, 401] on div "9739326011" at bounding box center [962, 395] width 151 height 36
copy span "9739326011"
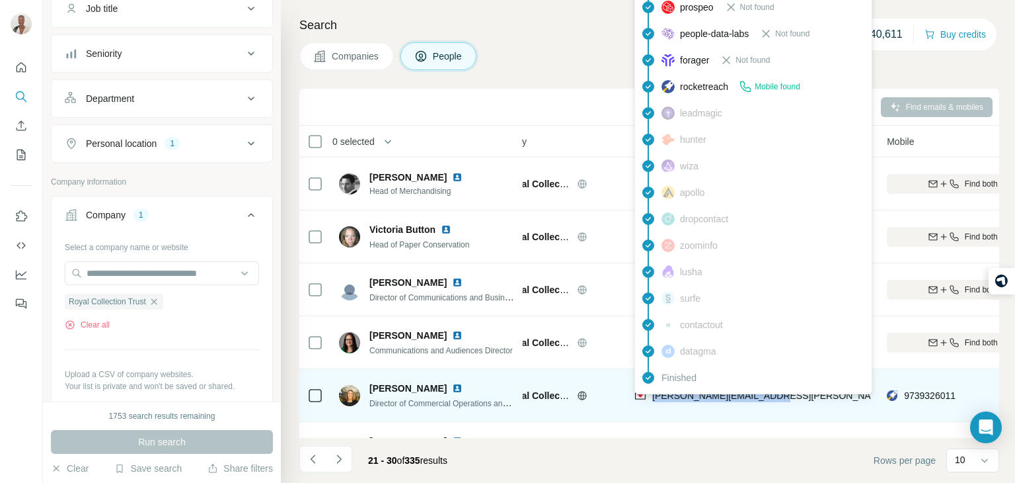
drag, startPoint x: 766, startPoint y: 389, endPoint x: 650, endPoint y: 397, distance: 115.9
click at [650, 397] on div "[PERSON_NAME][EMAIL_ADDRESS][PERSON_NAME][DOMAIN_NAME]" at bounding box center [753, 395] width 236 height 36
copy span "[PERSON_NAME][EMAIL_ADDRESS][PERSON_NAME][DOMAIN_NAME]"
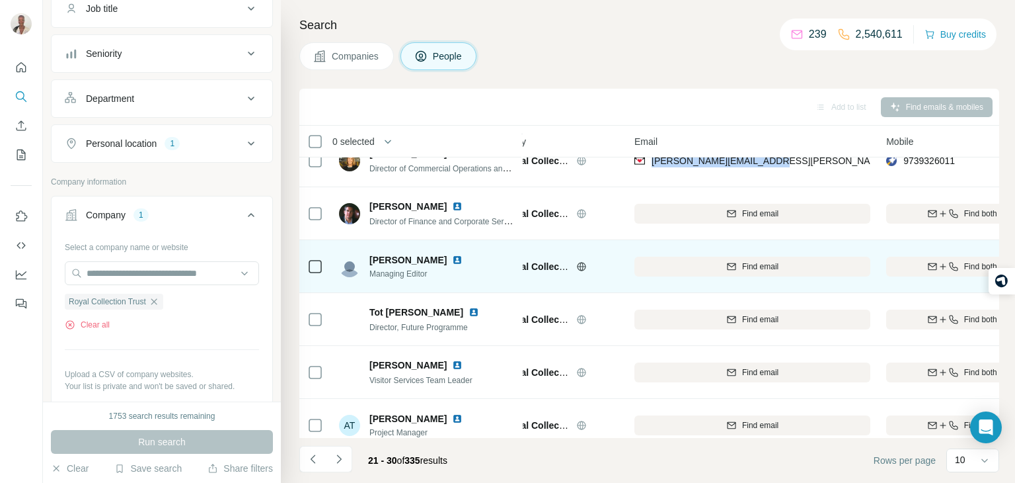
scroll to position [249, 43]
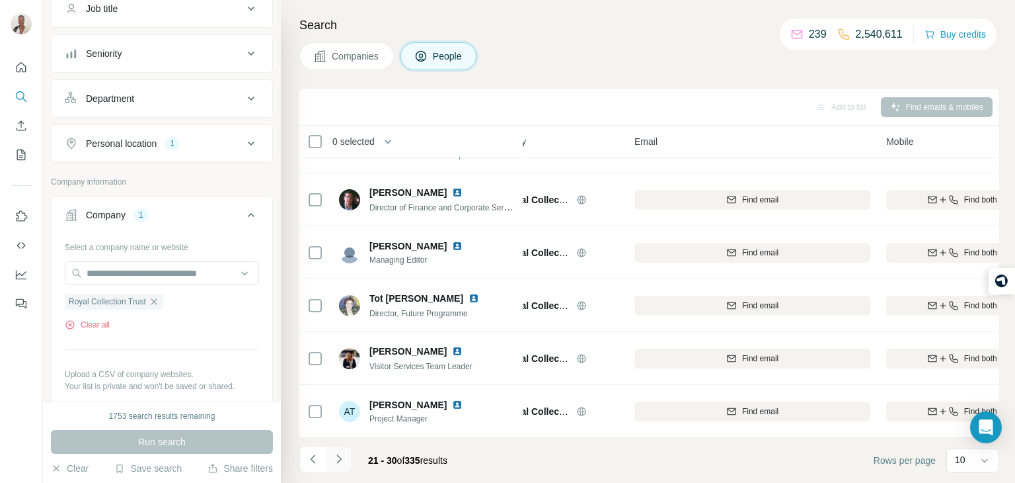
click at [346, 453] on button "Navigate to next page" at bounding box center [339, 459] width 26 height 26
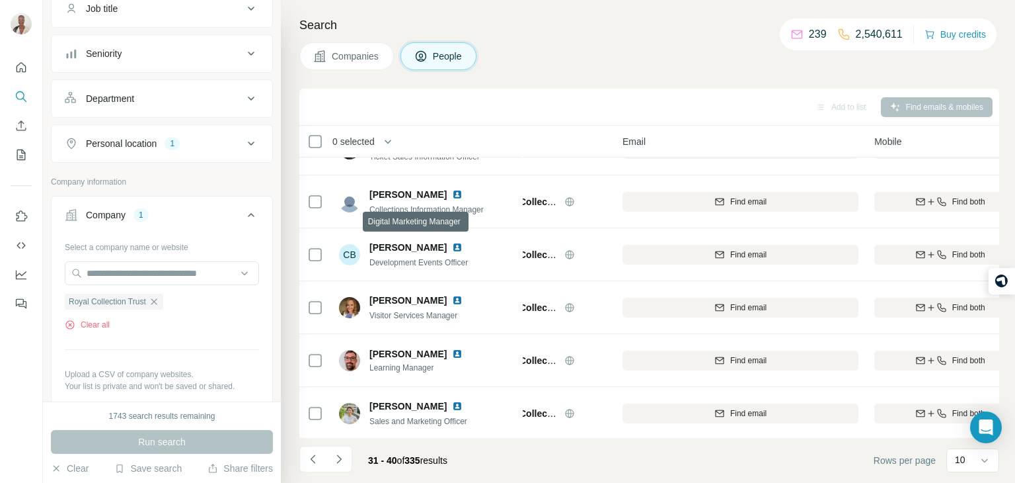
scroll to position [249, 55]
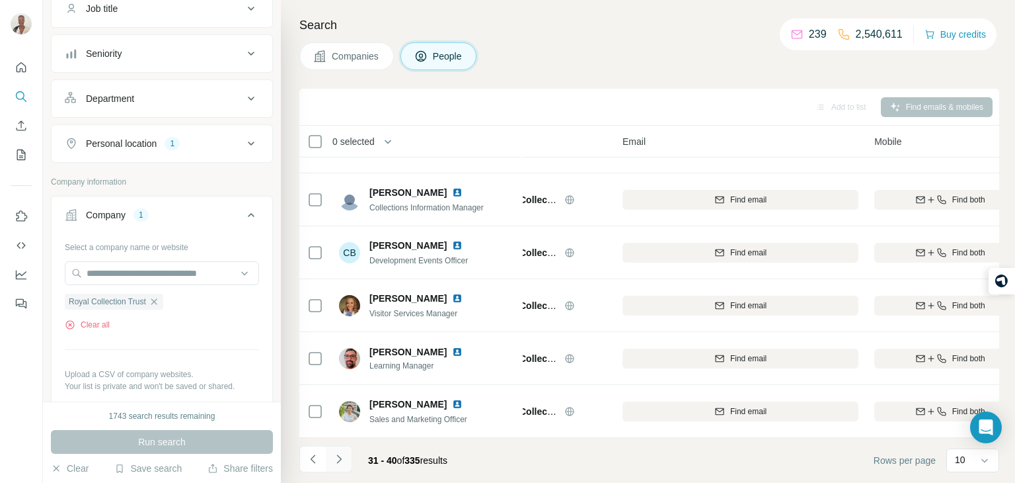
click at [348, 463] on button "Navigate to next page" at bounding box center [339, 459] width 26 height 26
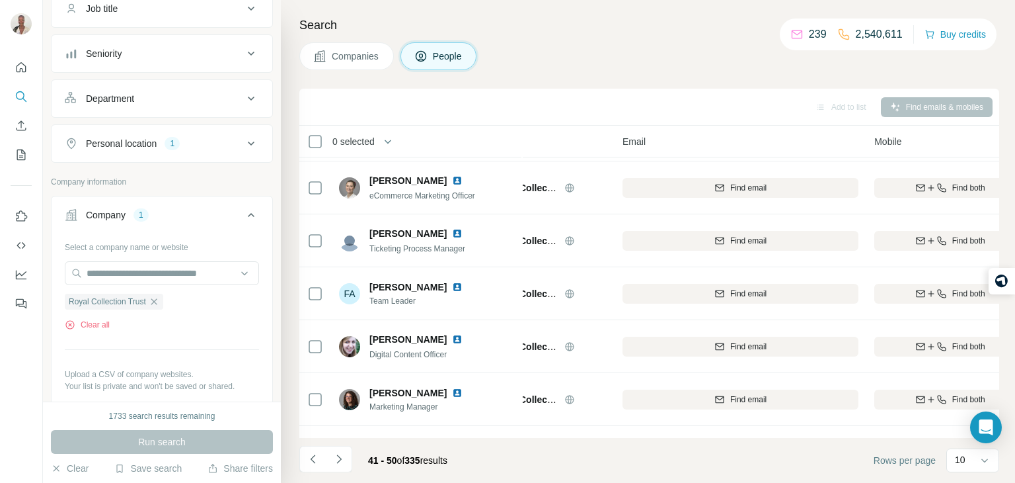
scroll to position [0, 55]
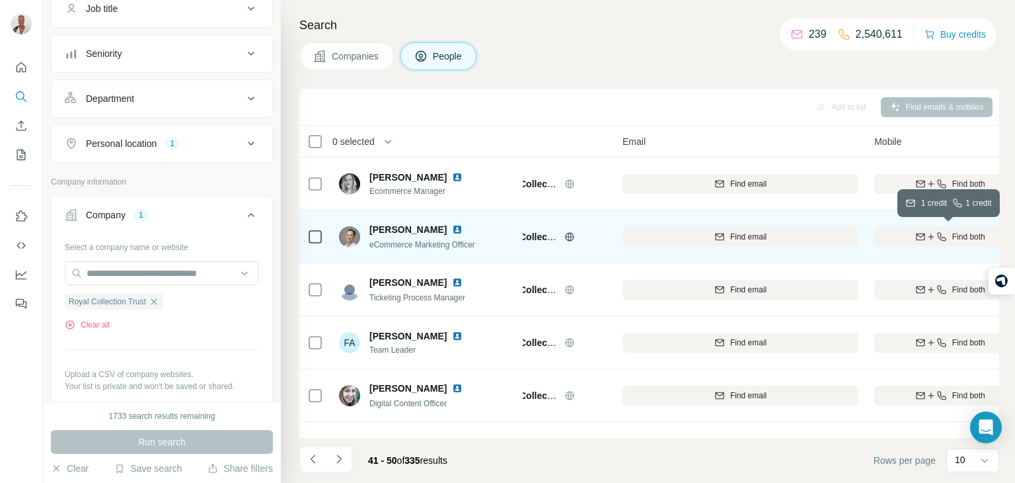
click at [898, 237] on div "Find both" at bounding box center [950, 237] width 151 height 12
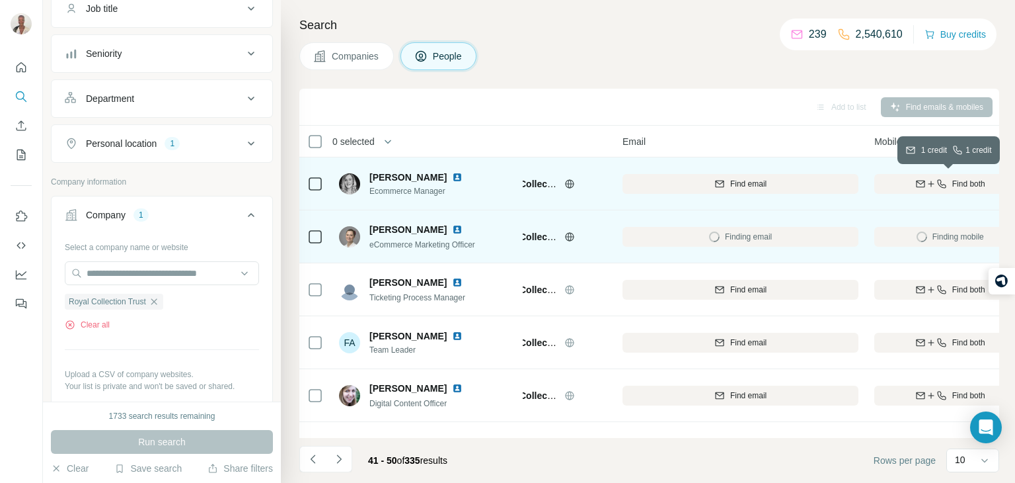
click at [920, 185] on icon "button" at bounding box center [921, 183] width 11 height 11
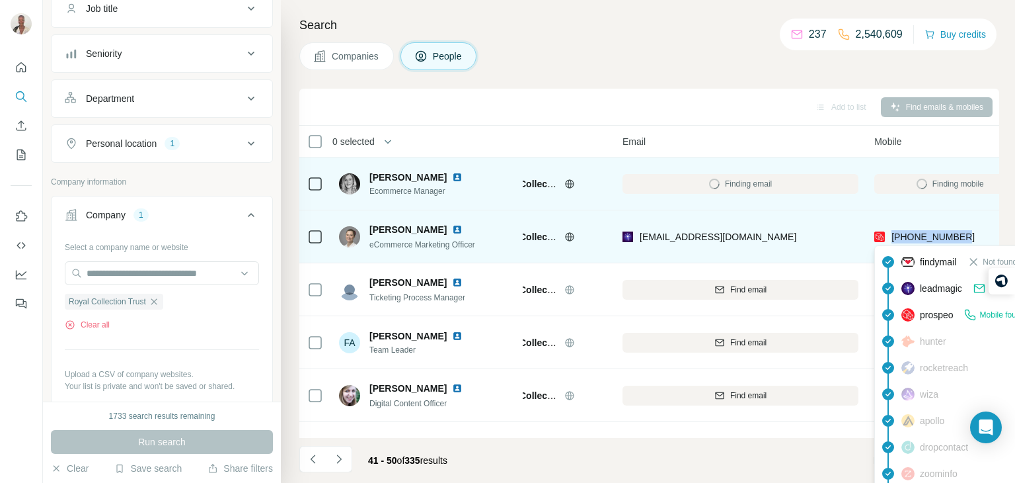
drag, startPoint x: 967, startPoint y: 237, endPoint x: 892, endPoint y: 239, distance: 75.4
click at [892, 239] on div "[PHONE_NUMBER]" at bounding box center [950, 236] width 151 height 36
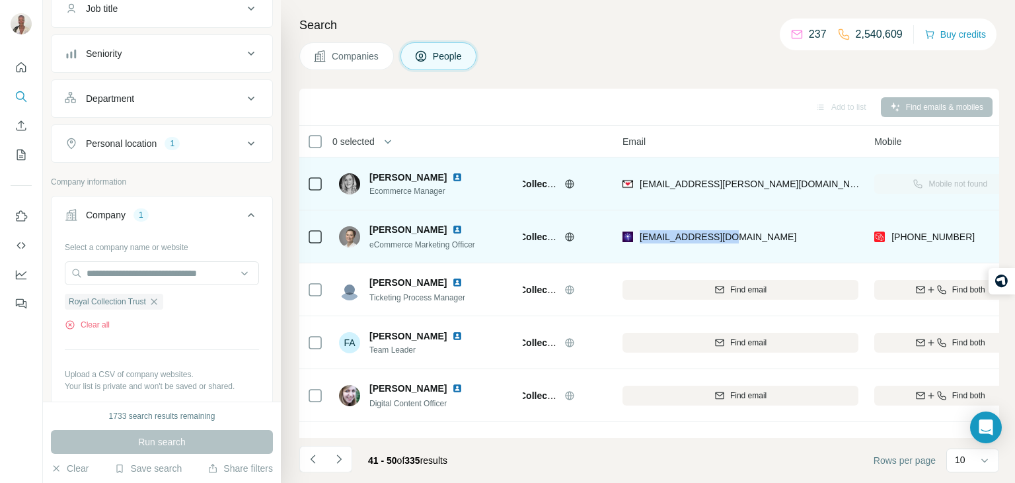
drag, startPoint x: 727, startPoint y: 231, endPoint x: 640, endPoint y: 227, distance: 87.3
click at [640, 227] on div "[EMAIL_ADDRESS][DOMAIN_NAME]" at bounding box center [741, 236] width 236 height 36
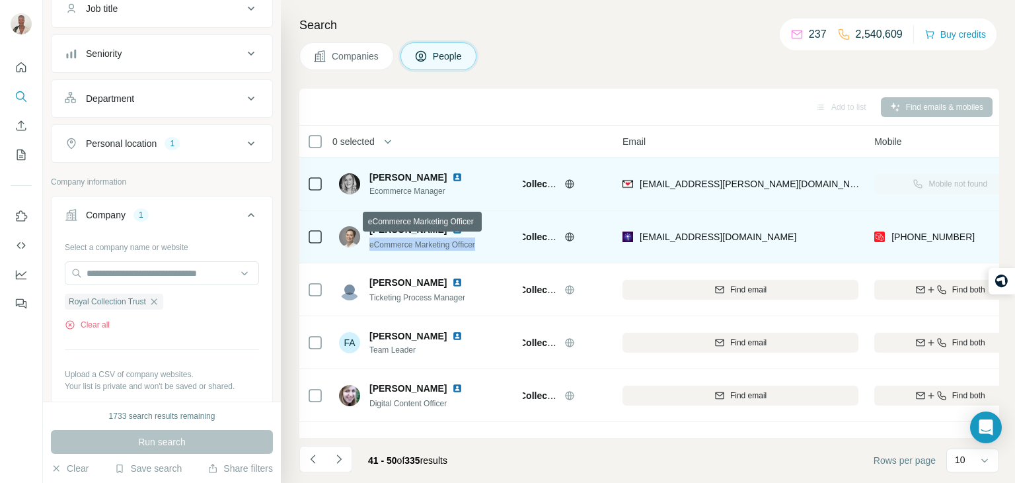
drag, startPoint x: 483, startPoint y: 246, endPoint x: 367, endPoint y: 243, distance: 116.4
click at [367, 243] on div "[PERSON_NAME] eCommerce Marketing Officer" at bounding box center [427, 236] width 176 height 36
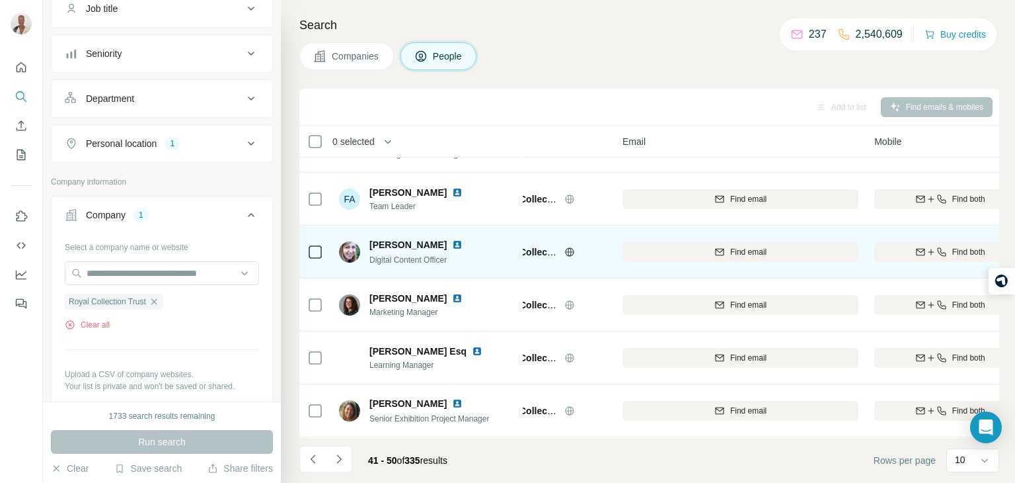
scroll to position [138, 55]
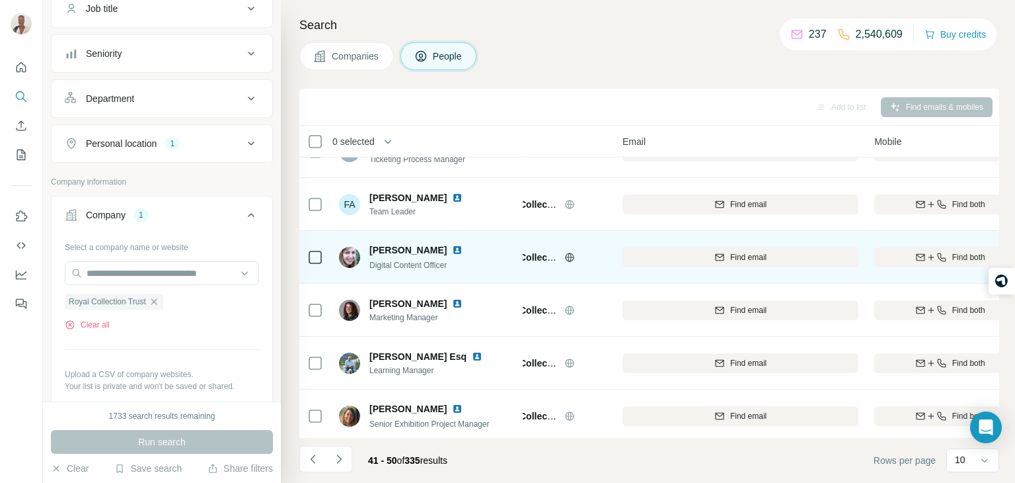
click at [426, 264] on span "Digital Content Officer" at bounding box center [408, 264] width 77 height 9
click at [922, 258] on icon "button" at bounding box center [921, 257] width 11 height 11
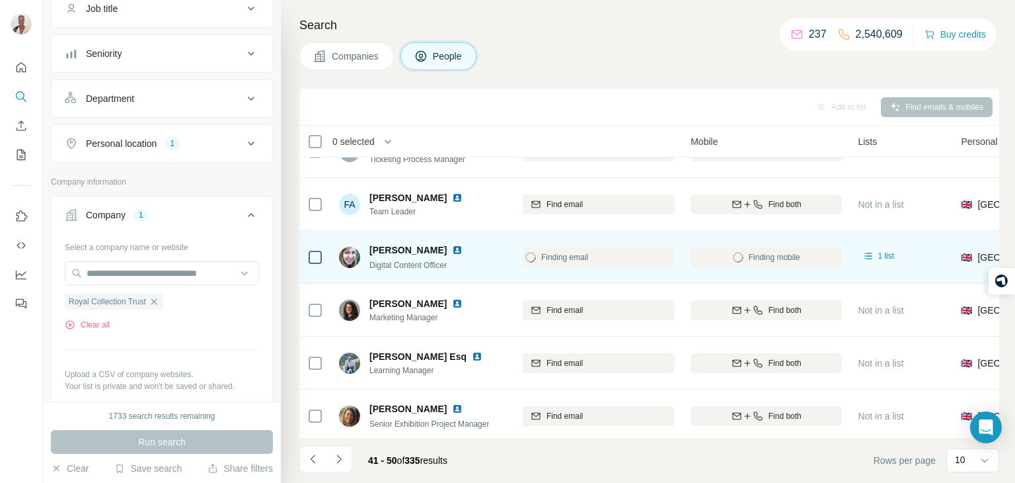
scroll to position [138, 240]
